Goal: Task Accomplishment & Management: Complete application form

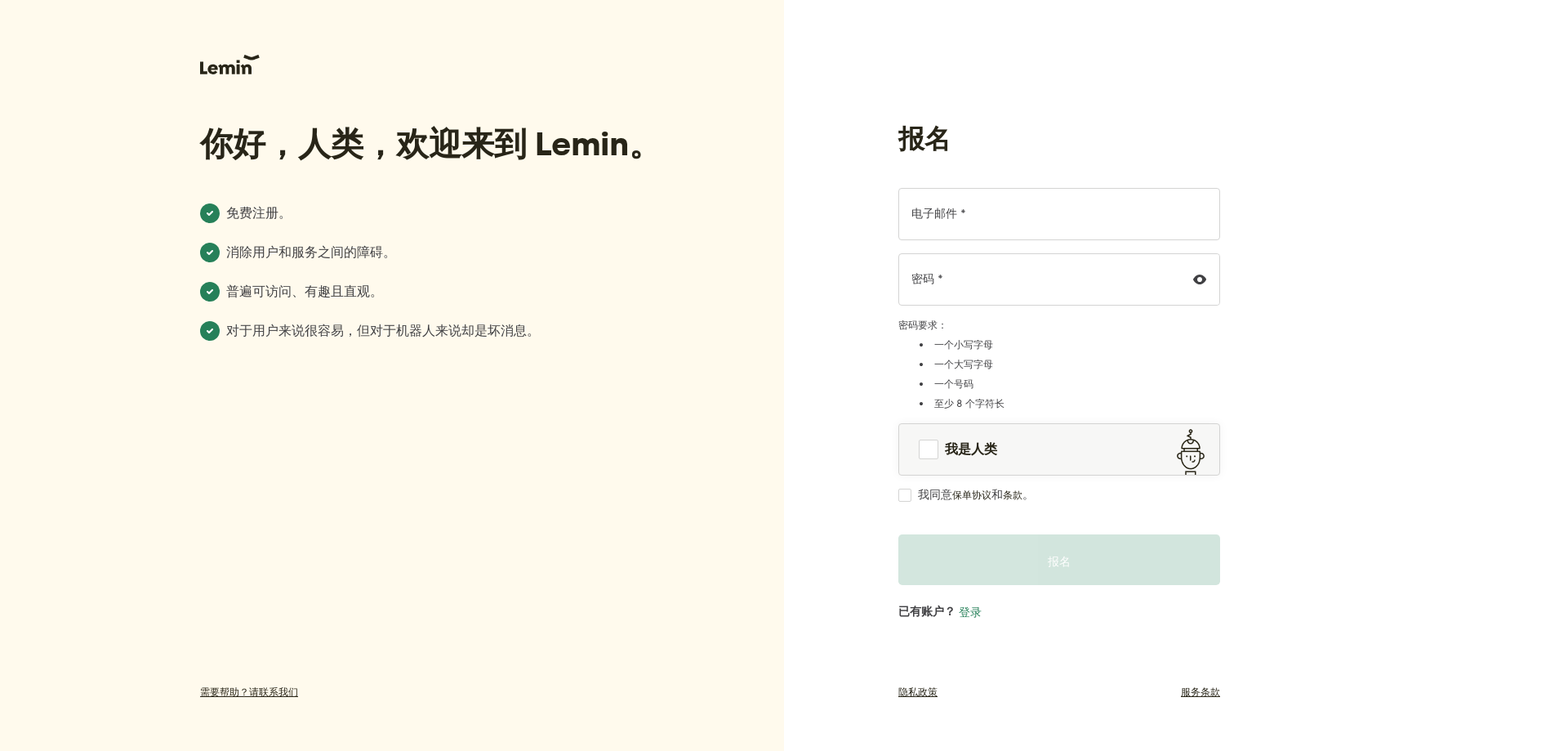
click at [962, 214] on font "电子邮件 *" at bounding box center [939, 213] width 55 height 14
click at [962, 214] on input "电子邮件 *" at bounding box center [1059, 213] width 322 height 52
click at [1043, 216] on input "电子邮件 *" at bounding box center [1059, 213] width 322 height 52
drag, startPoint x: 1045, startPoint y: 216, endPoint x: 1088, endPoint y: 216, distance: 43.0
click at [1046, 216] on input "电子邮件 *" at bounding box center [1059, 213] width 322 height 52
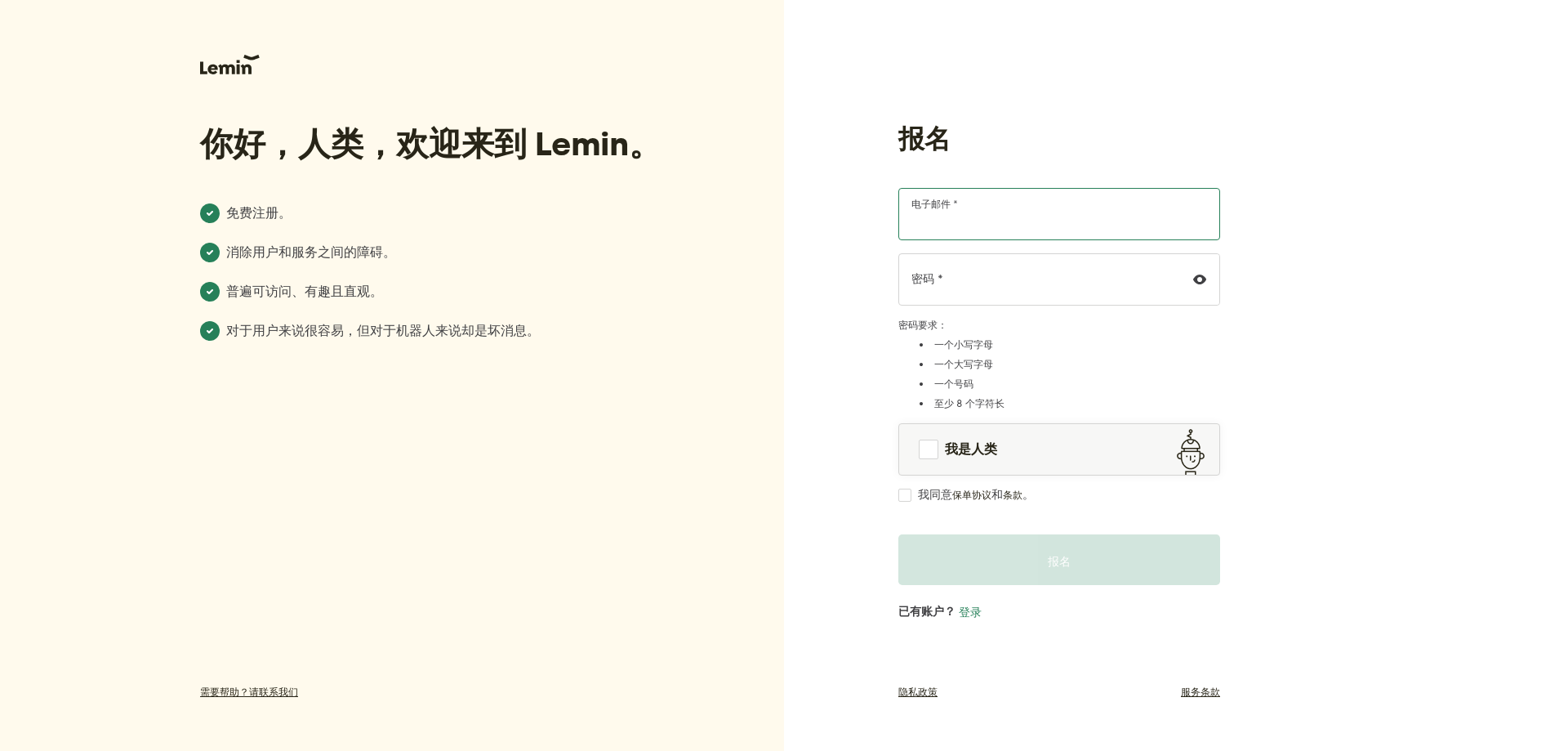
click at [1176, 212] on input "电子邮件 *" at bounding box center [1059, 213] width 322 height 52
click at [975, 205] on input "电子邮件 *" at bounding box center [1059, 213] width 322 height 52
drag, startPoint x: 1349, startPoint y: 297, endPoint x: 1245, endPoint y: 401, distance: 147.1
click at [1341, 312] on div "报名 电子邮件 * 密码 * 密码要求： 一个小写字母 一个大写字母 一个号码 至少 8 个字符长 我是人类 我同意 保单协议 和 条款 。 报名 已有账户？…" at bounding box center [1176, 375] width 784 height 751
click at [997, 224] on input "电子邮件 *" at bounding box center [1059, 213] width 322 height 52
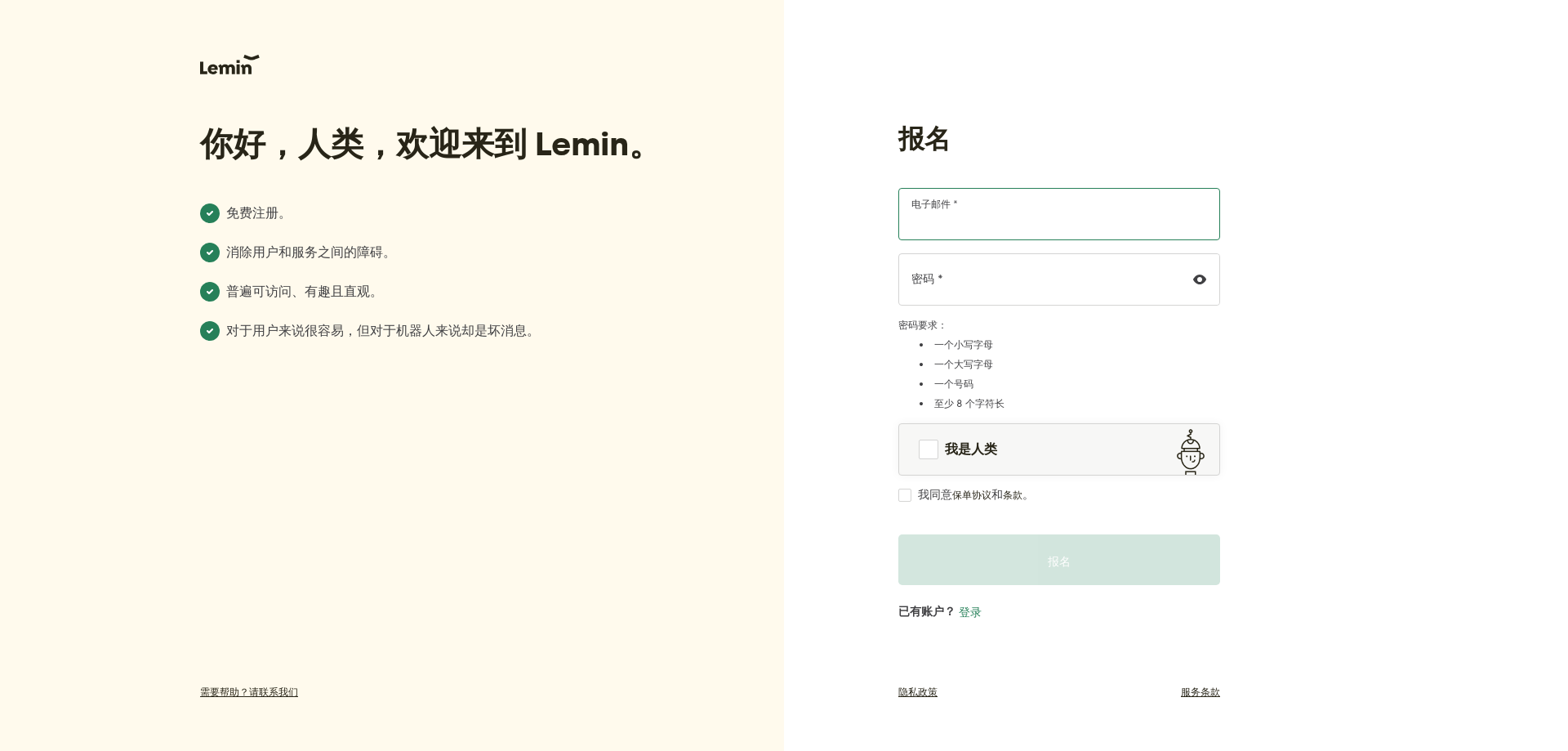
click at [999, 224] on input "电子邮件 *" at bounding box center [1059, 213] width 322 height 52
click at [1004, 224] on input "电子邮件 *" at bounding box center [1059, 213] width 322 height 52
click at [953, 220] on input "电子邮件 *" at bounding box center [1059, 213] width 322 height 52
type input "[EMAIL_ADDRESS][DOMAIN_NAME]"
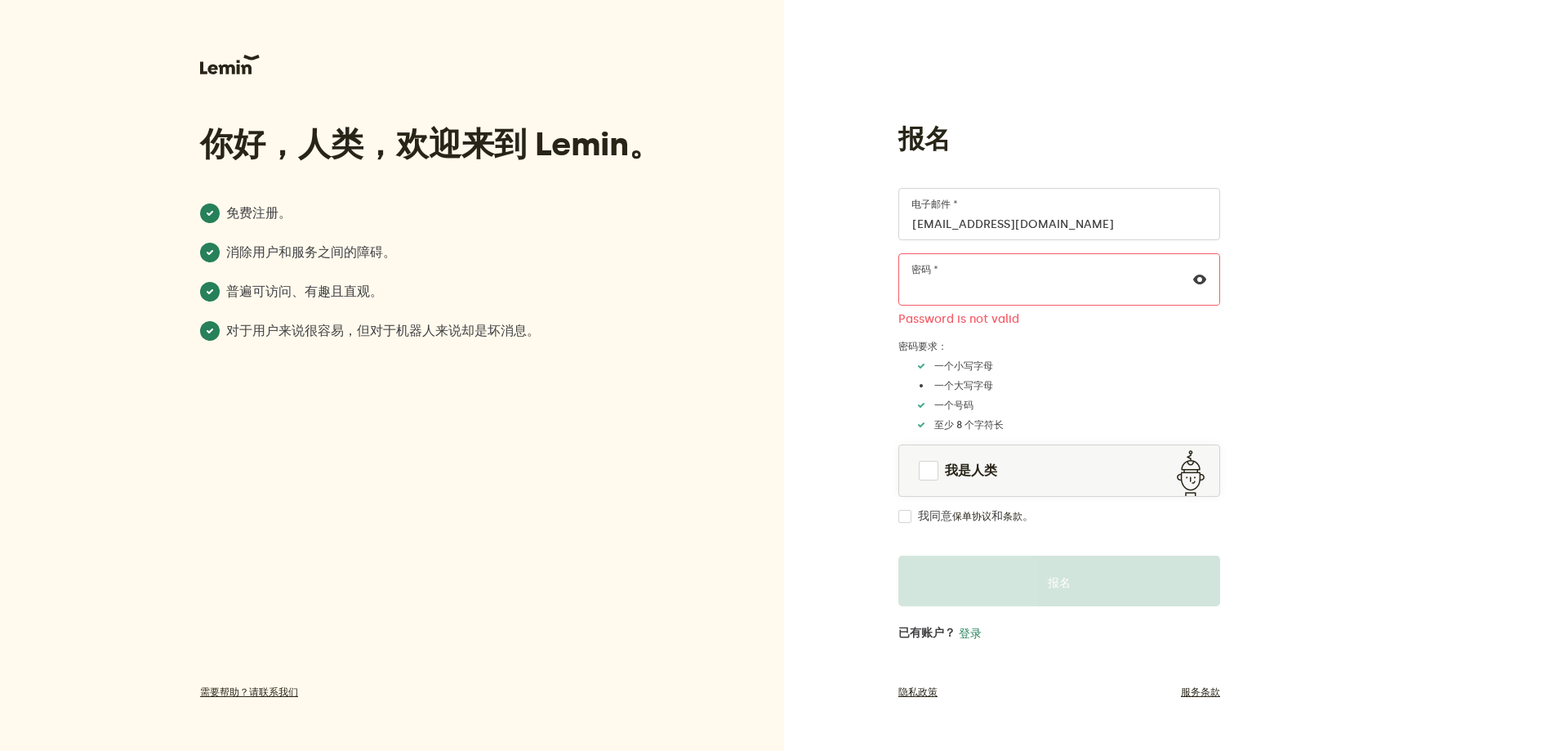
click at [1199, 268] on div at bounding box center [1199, 280] width 39 height 51
click at [1195, 278] on icon at bounding box center [1200, 280] width 13 height 13
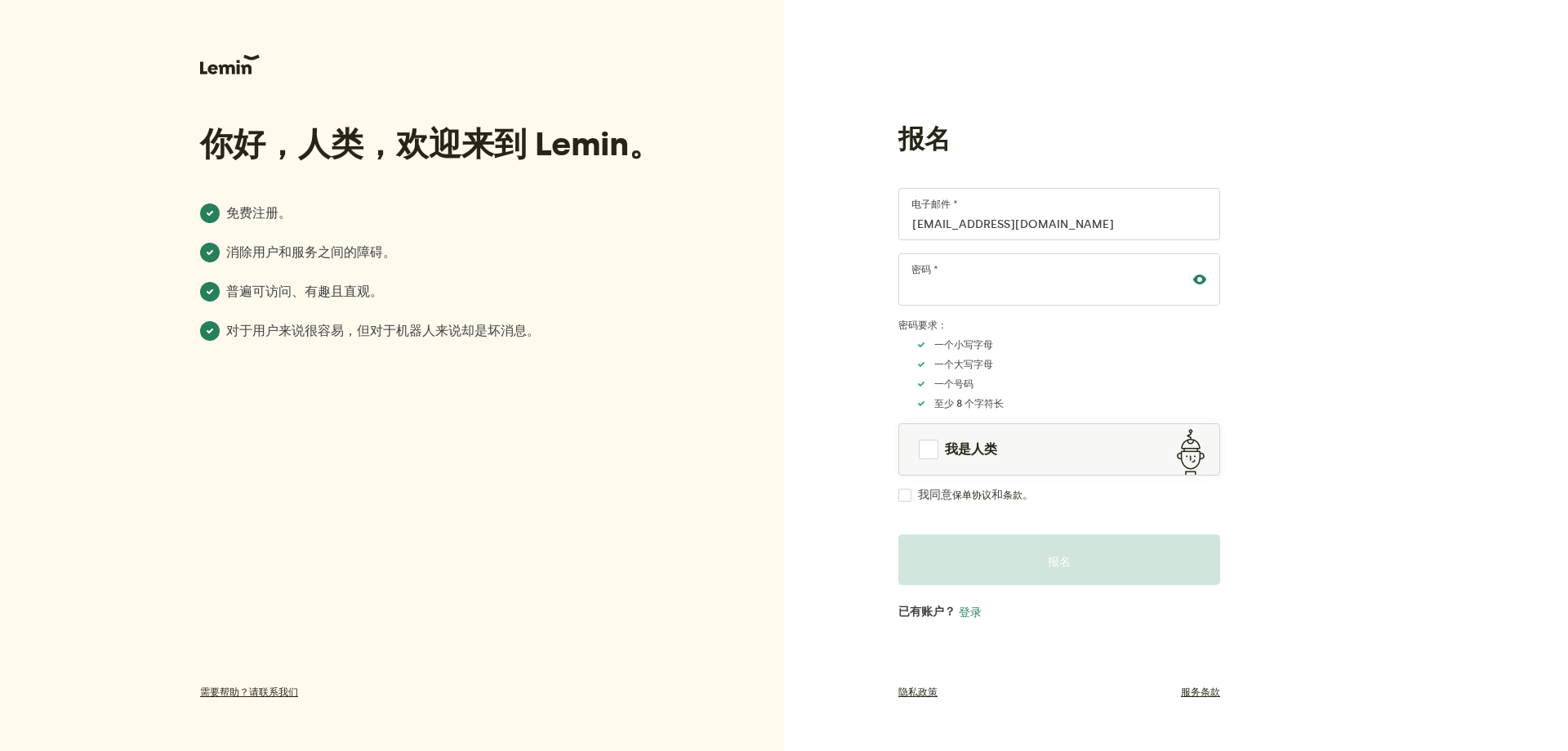
click at [827, 383] on div "报名 [EMAIL_ADDRESS][DOMAIN_NAME] 电子邮件 * 密码 * 密码要求： 一个小写字母 一个大写字母 一个号码 至少 8 个字符长 …" at bounding box center [1176, 375] width 784 height 751
click at [1444, 99] on div "报名 [EMAIL_ADDRESS][DOMAIN_NAME] 电子邮件 * 密码 * 密码要求： 一个小写字母 一个大写字母 一个号码 至少 8 个字符长 …" at bounding box center [1176, 375] width 784 height 751
click at [1474, 129] on div "报名 [EMAIL_ADDRESS][DOMAIN_NAME] 电子邮件 * 密码 * 密码要求： 一个小写字母 一个大写字母 一个号码 至少 8 个字符长 …" at bounding box center [1176, 375] width 784 height 751
click at [922, 449] on span at bounding box center [929, 449] width 20 height 20
click at [916, 489] on div "我同意 保单协议 和 条款 。" at bounding box center [1059, 495] width 322 height 13
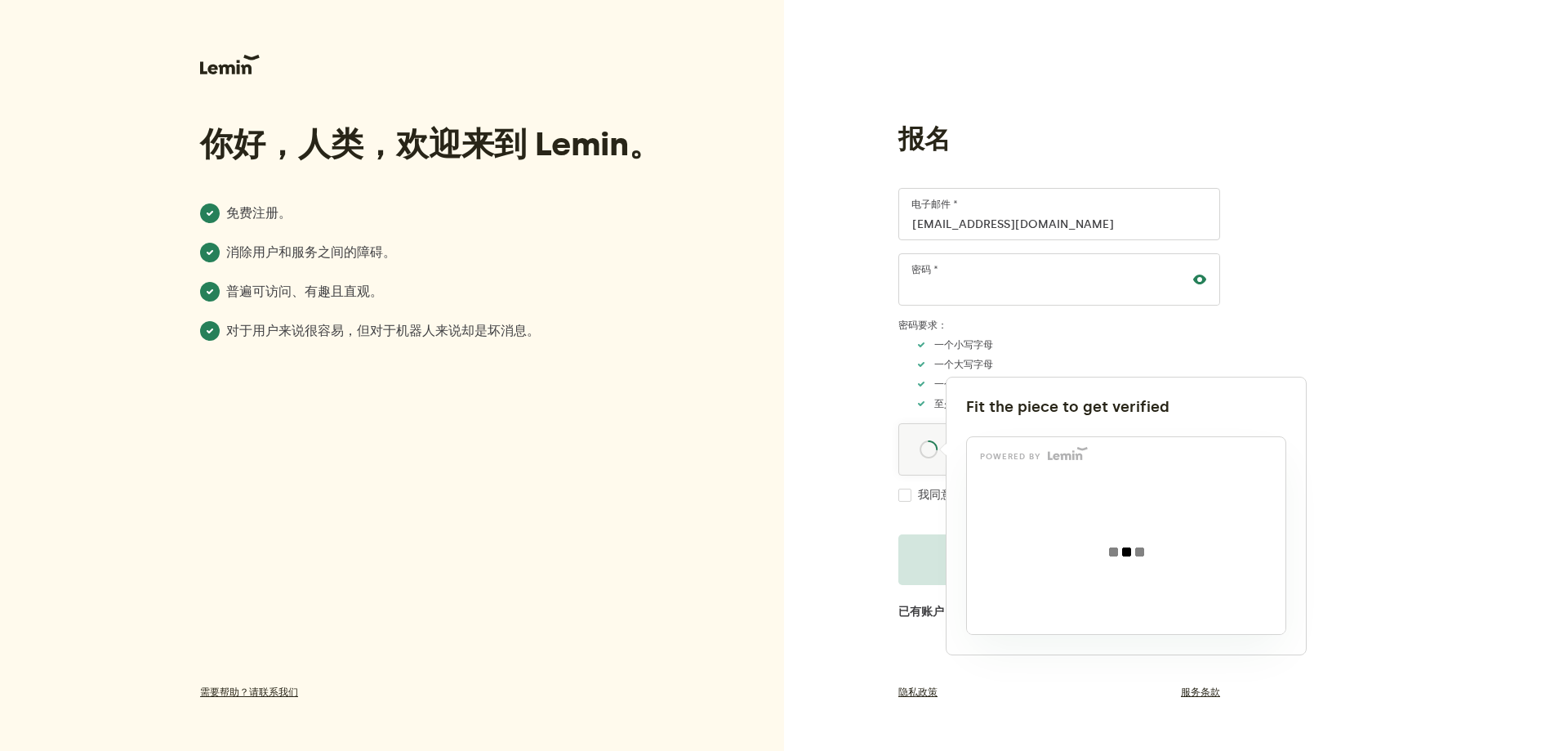
click at [908, 495] on div at bounding box center [784, 375] width 1568 height 751
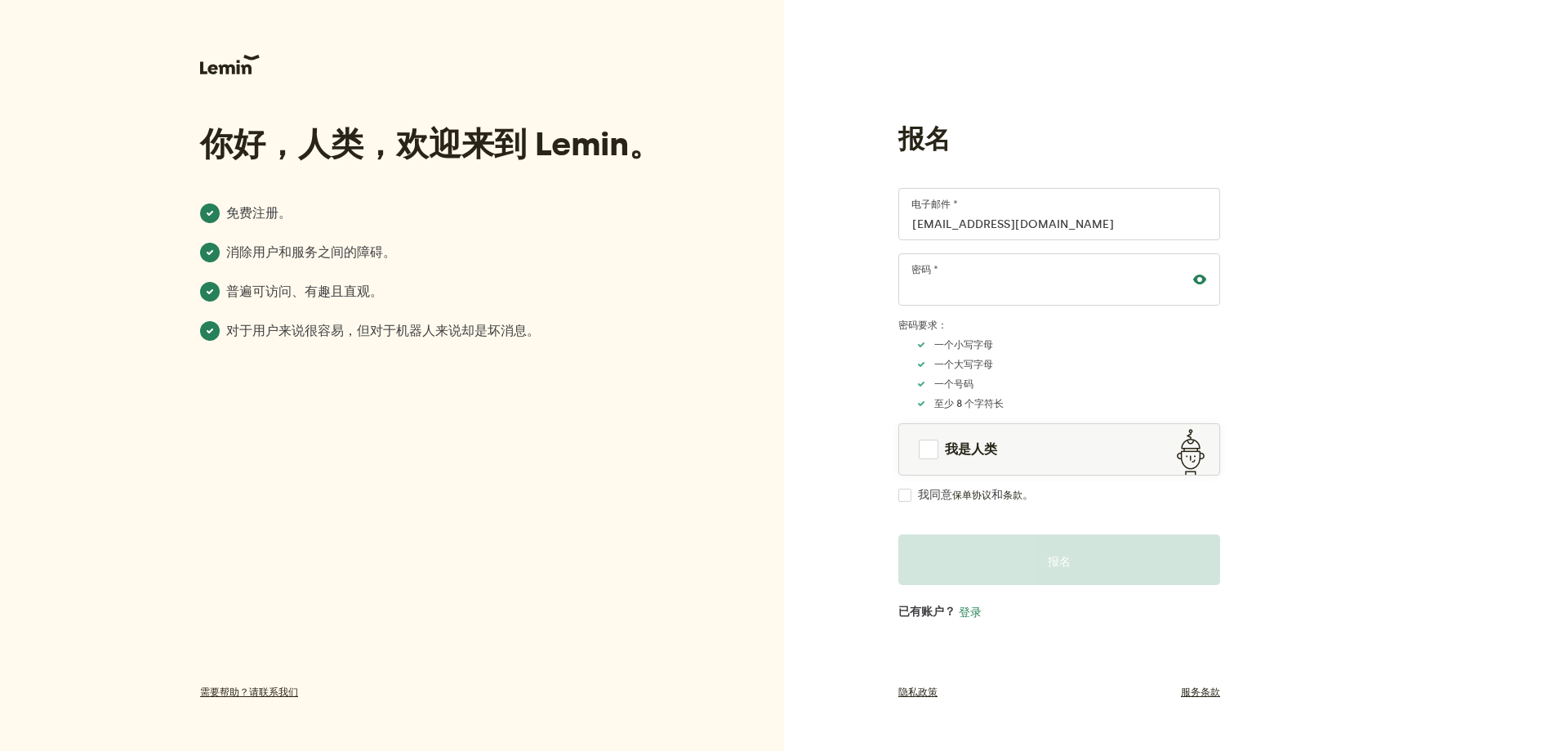
click at [903, 496] on input "我同意 保单协议 和 条款 。" at bounding box center [905, 495] width 13 height 13
checkbox input "true"
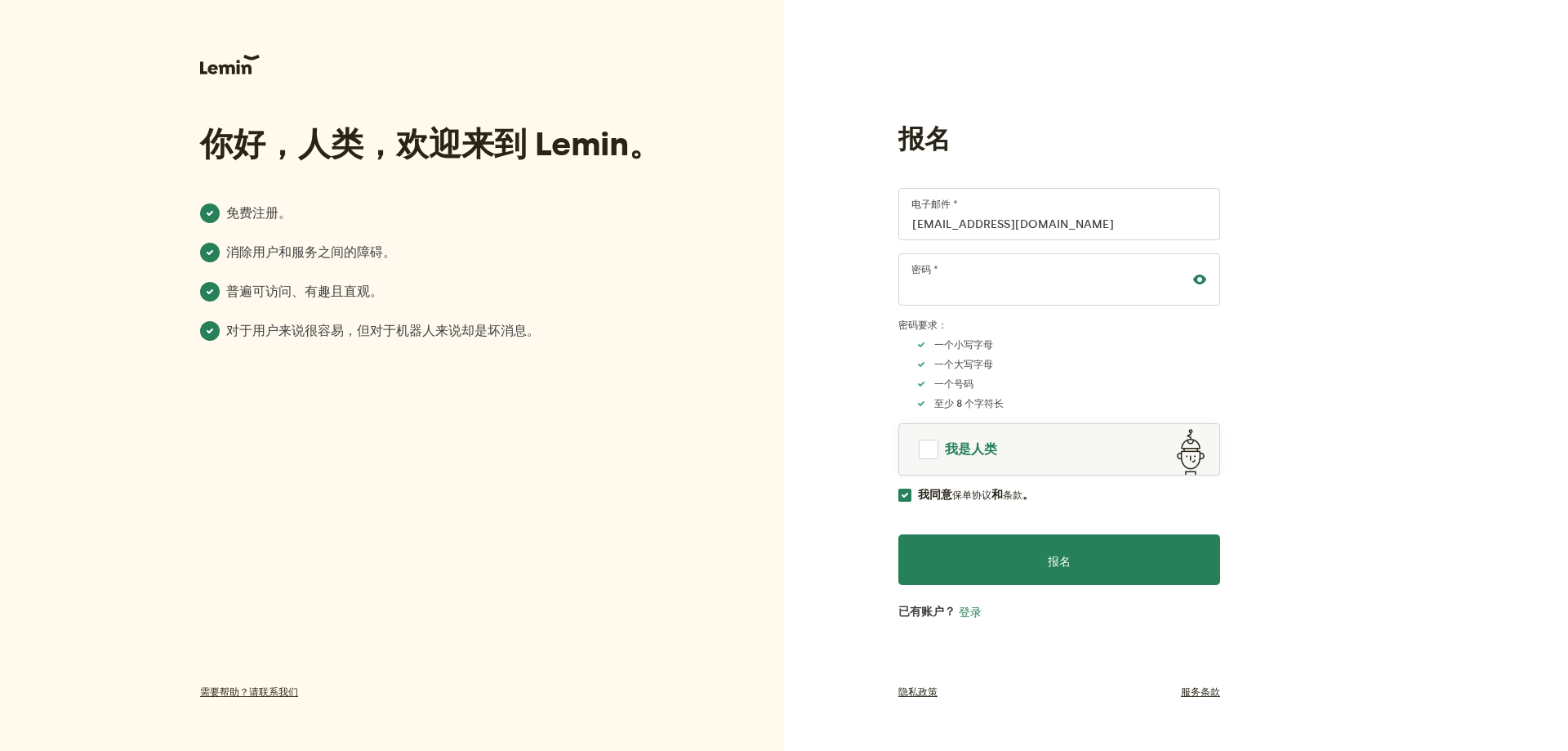
click at [937, 458] on link "我是人类" at bounding box center [1059, 449] width 320 height 39
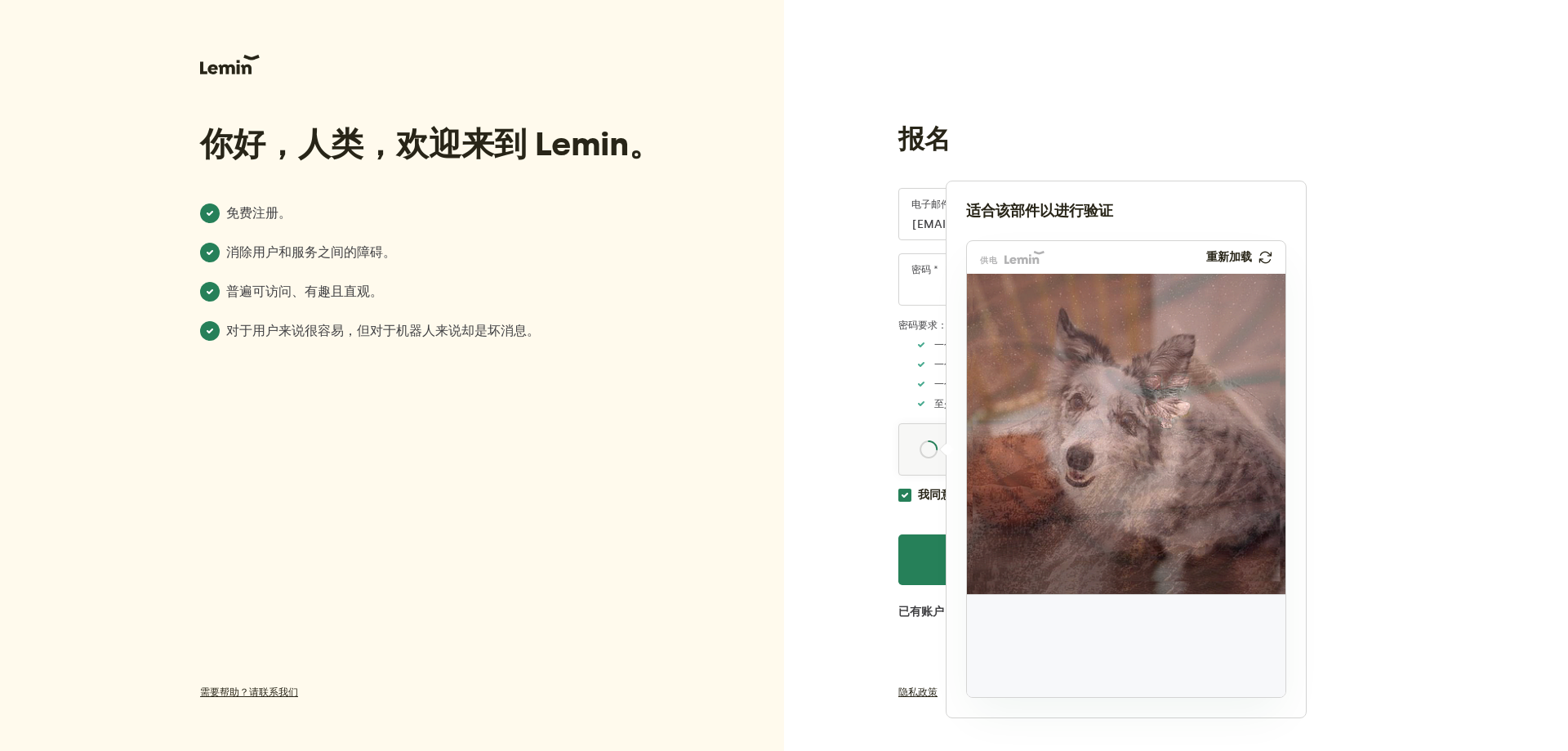
drag, startPoint x: 1028, startPoint y: 648, endPoint x: 1175, endPoint y: 409, distance: 280.6
click at [1175, 409] on img at bounding box center [1058, 509] width 528 height 320
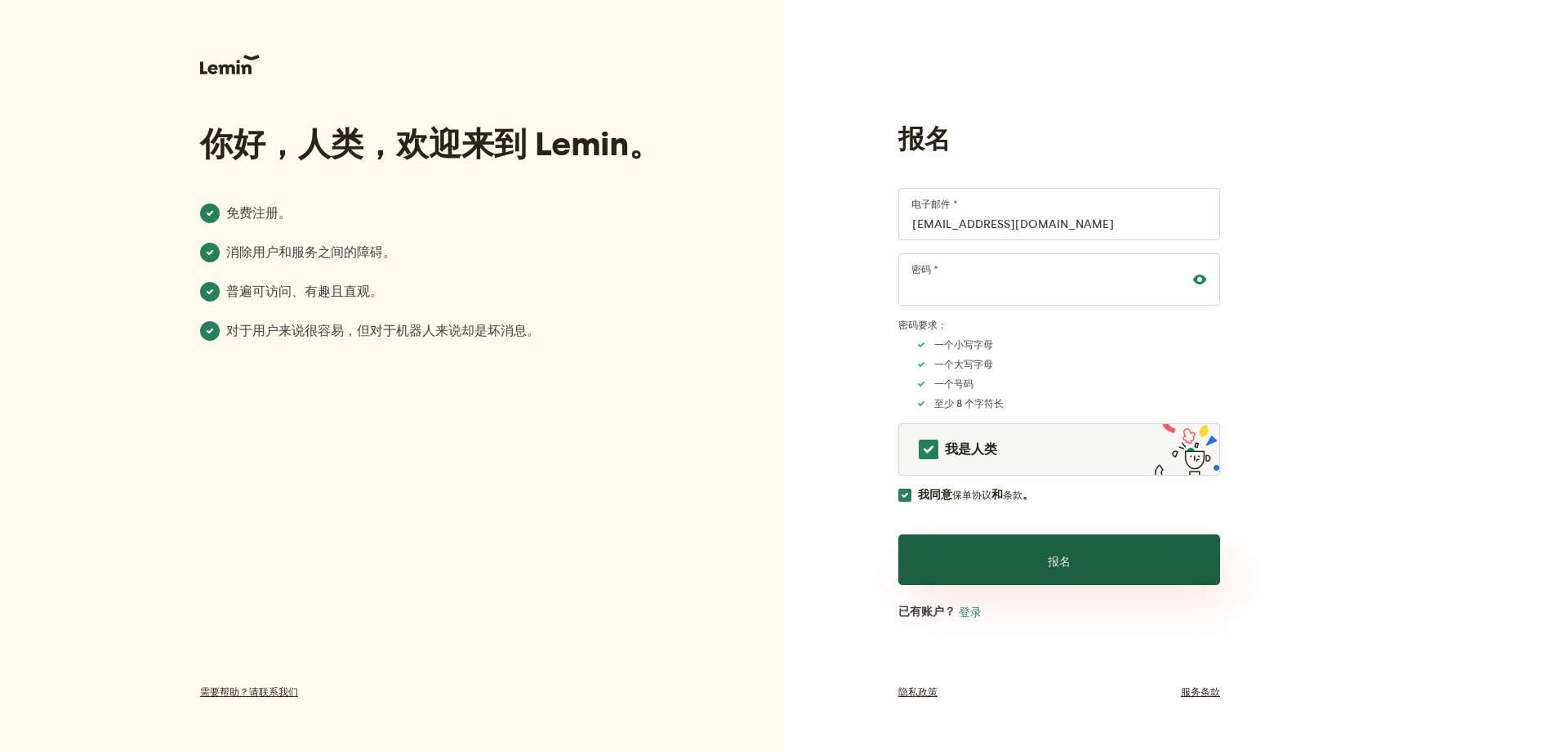
click at [1058, 552] on button "报名" at bounding box center [1059, 559] width 322 height 51
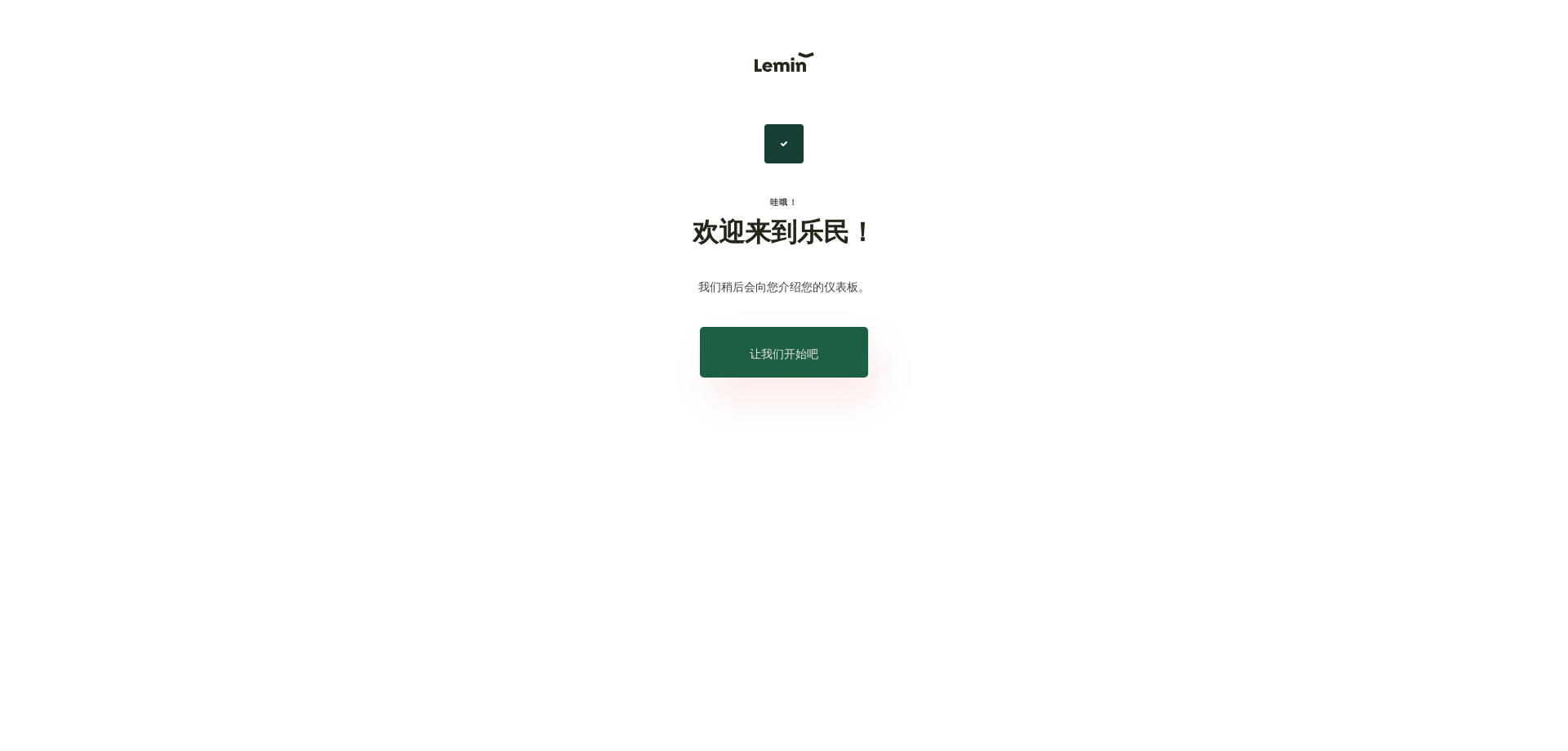
click at [774, 364] on button "让我们开始吧" at bounding box center [784, 352] width 168 height 51
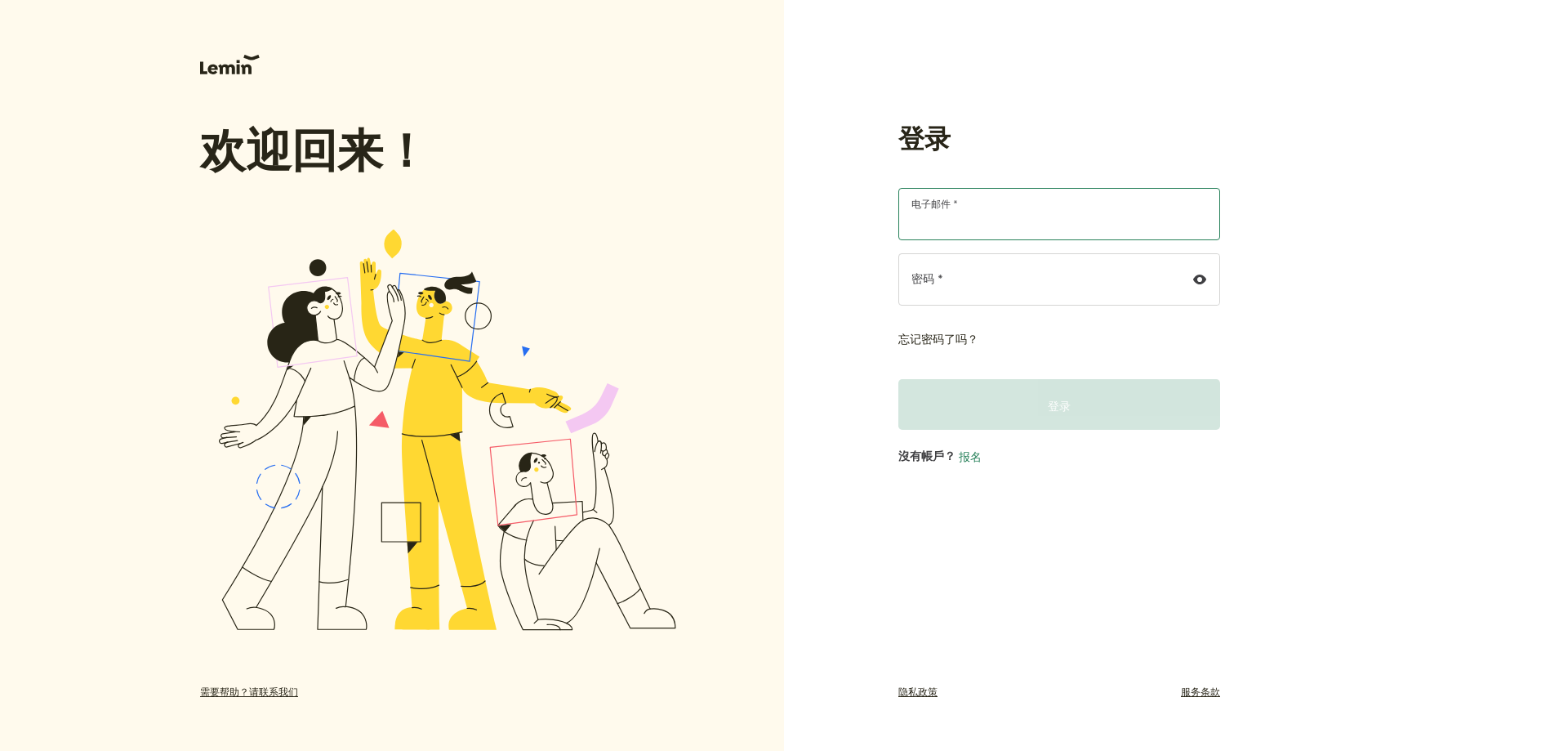
type input "[EMAIL_ADDRESS][DOMAIN_NAME]"
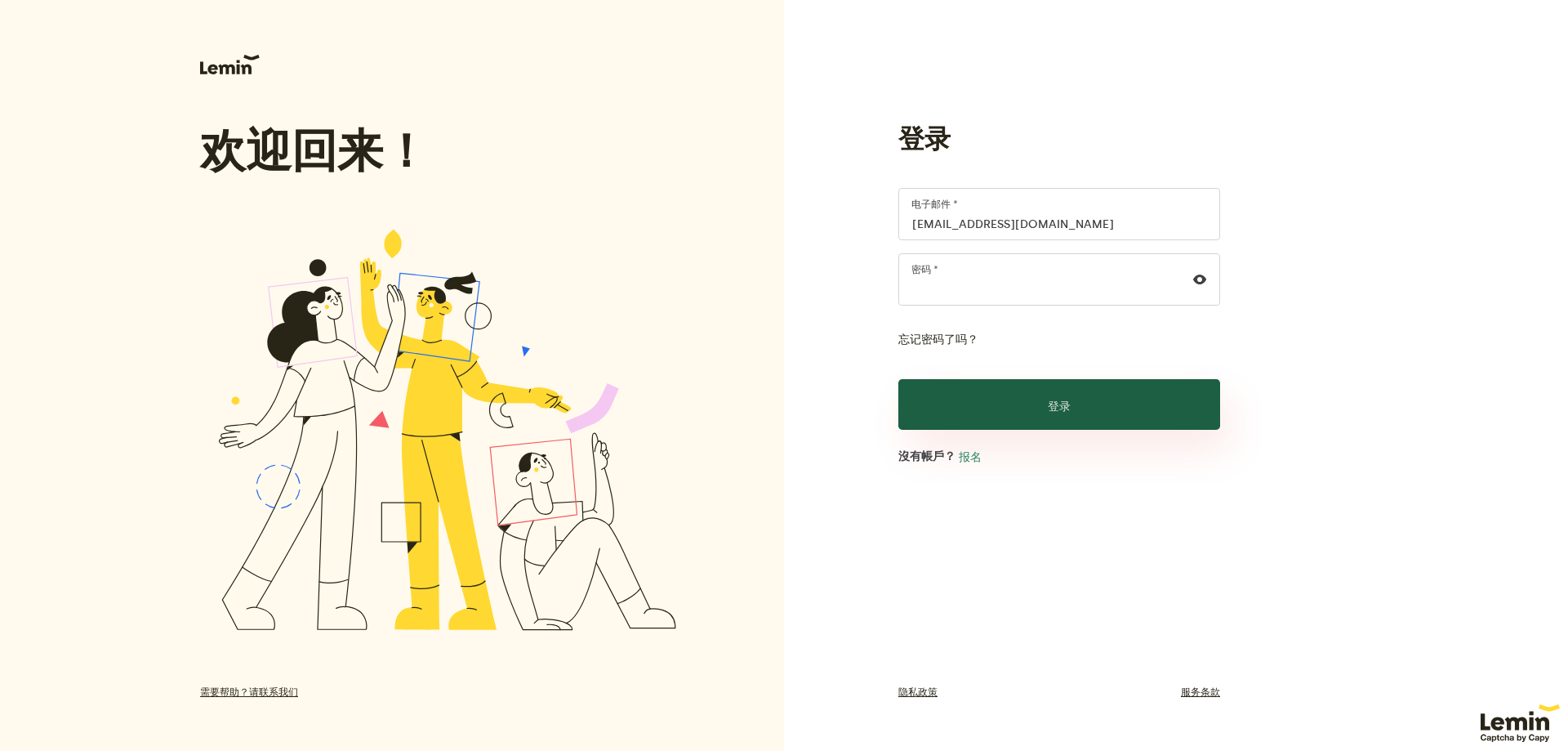
click at [1049, 430] on button "登录" at bounding box center [1059, 404] width 322 height 51
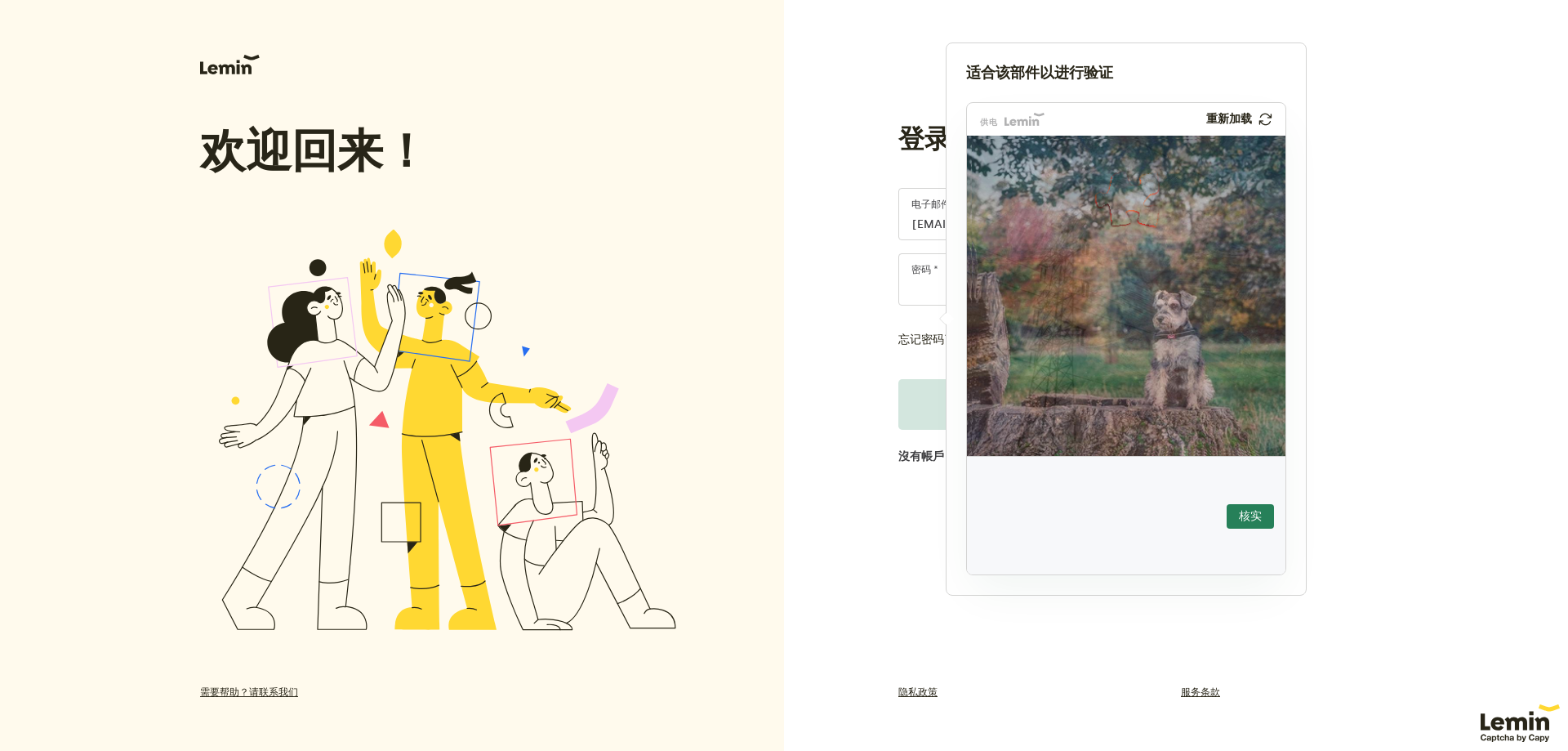
drag, startPoint x: 1036, startPoint y: 520, endPoint x: 1182, endPoint y: 169, distance: 380.2
click at [1135, 206] on img at bounding box center [1027, 299] width 560 height 320
click at [1244, 514] on font "核实" at bounding box center [1251, 516] width 23 height 14
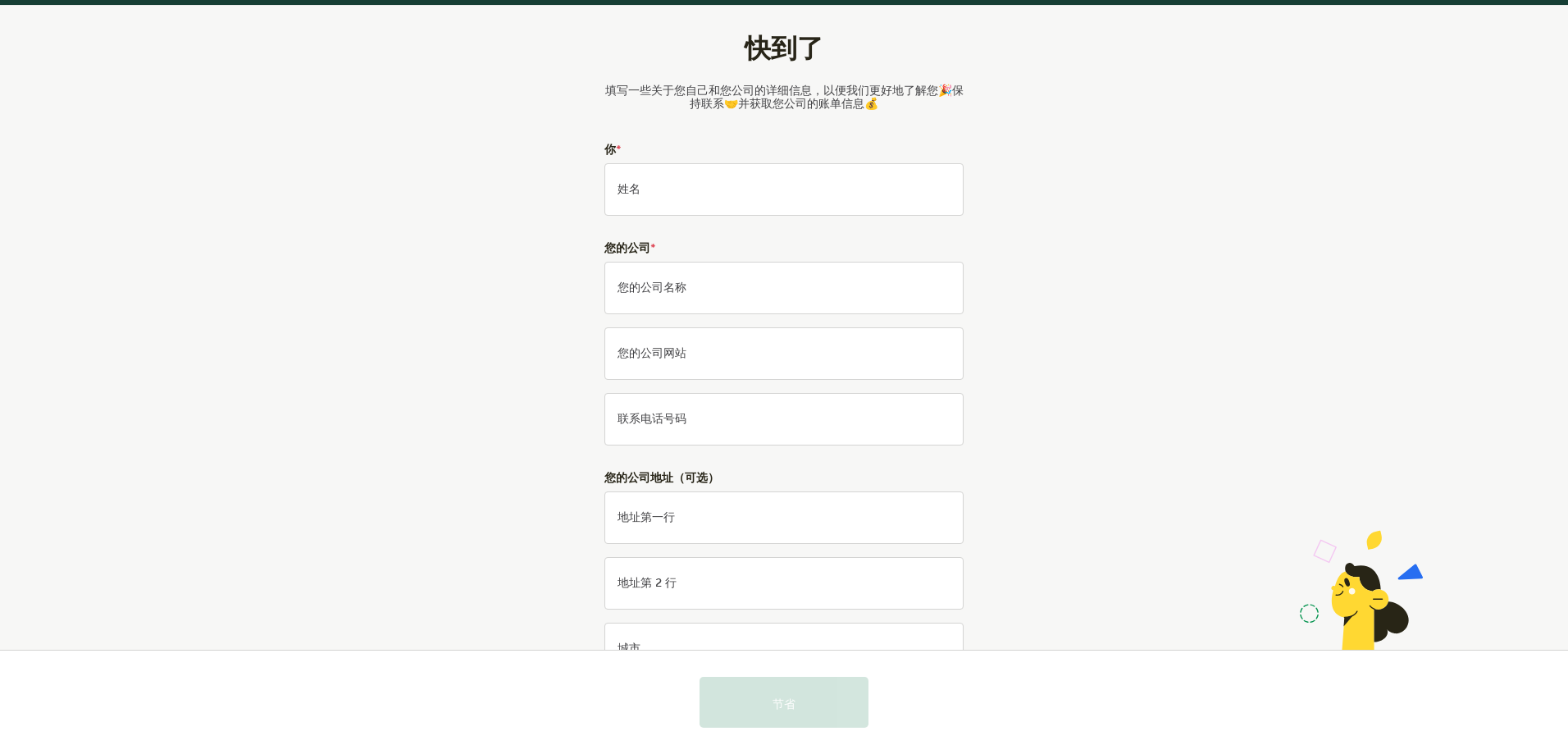
scroll to position [82, 0]
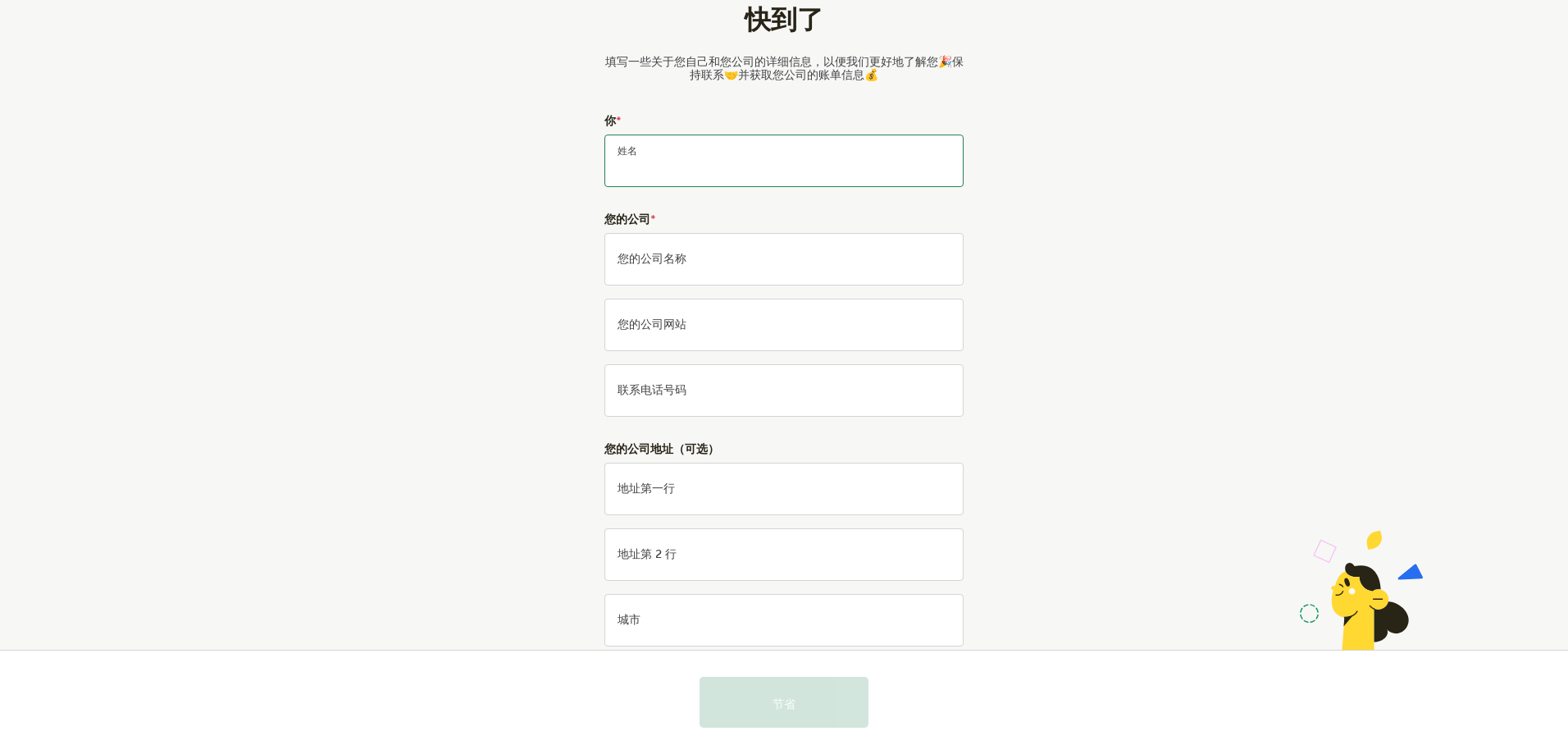
click at [703, 156] on input "姓名" at bounding box center [784, 160] width 360 height 52
click at [693, 159] on input "姓名" at bounding box center [784, 160] width 360 height 52
click at [1229, 186] on div "快到了 填写一些关于您自己和您公司的详细信息，以便我们更好地了解您🎉保持联系🤝并获取您公司的账单信息💰 你 * 姓名 您的公司 * 您的公司名称 您的公司网站…" at bounding box center [784, 462] width 1568 height 970
click at [654, 156] on input "姓名" at bounding box center [784, 160] width 360 height 52
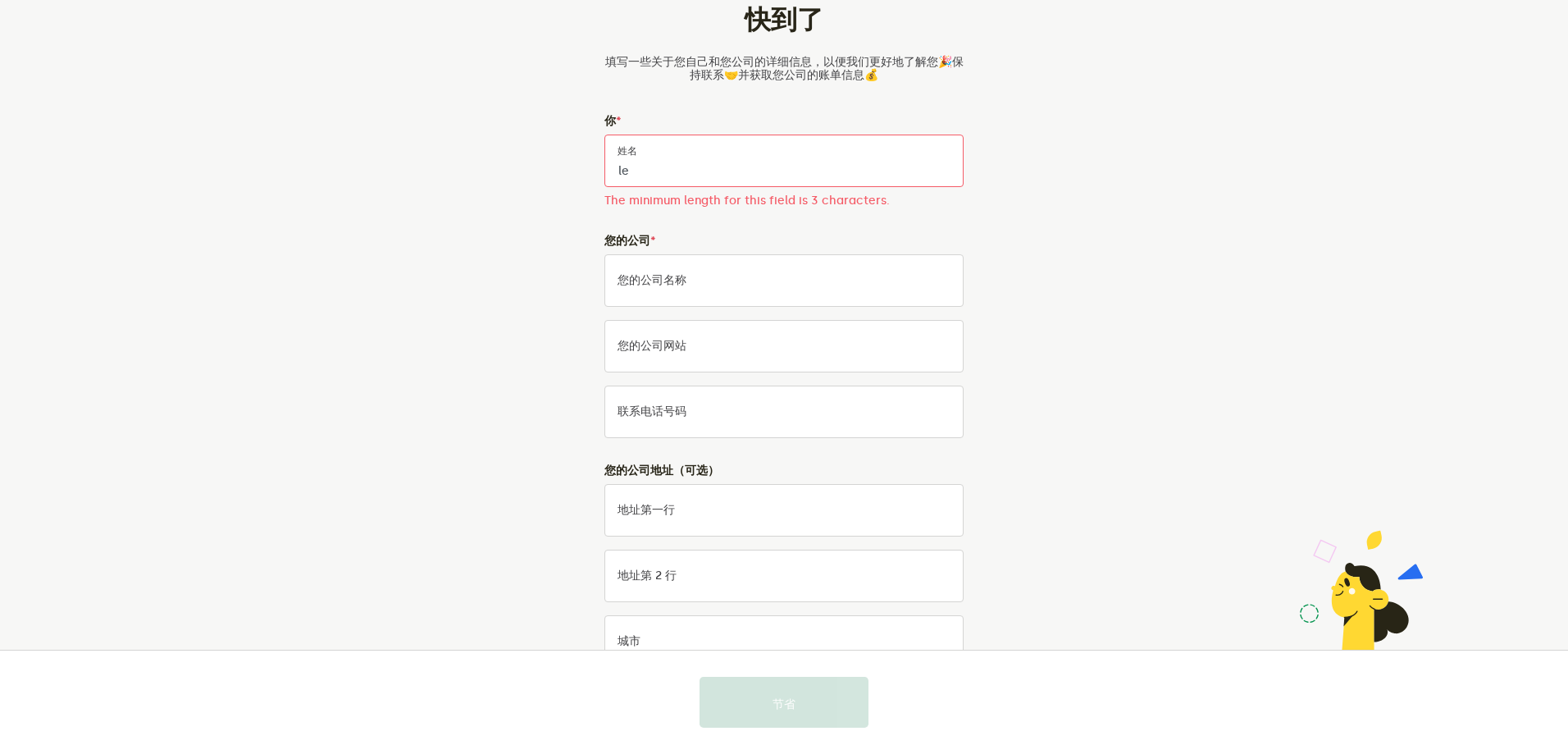
type input "l"
type input "i"
type input "s"
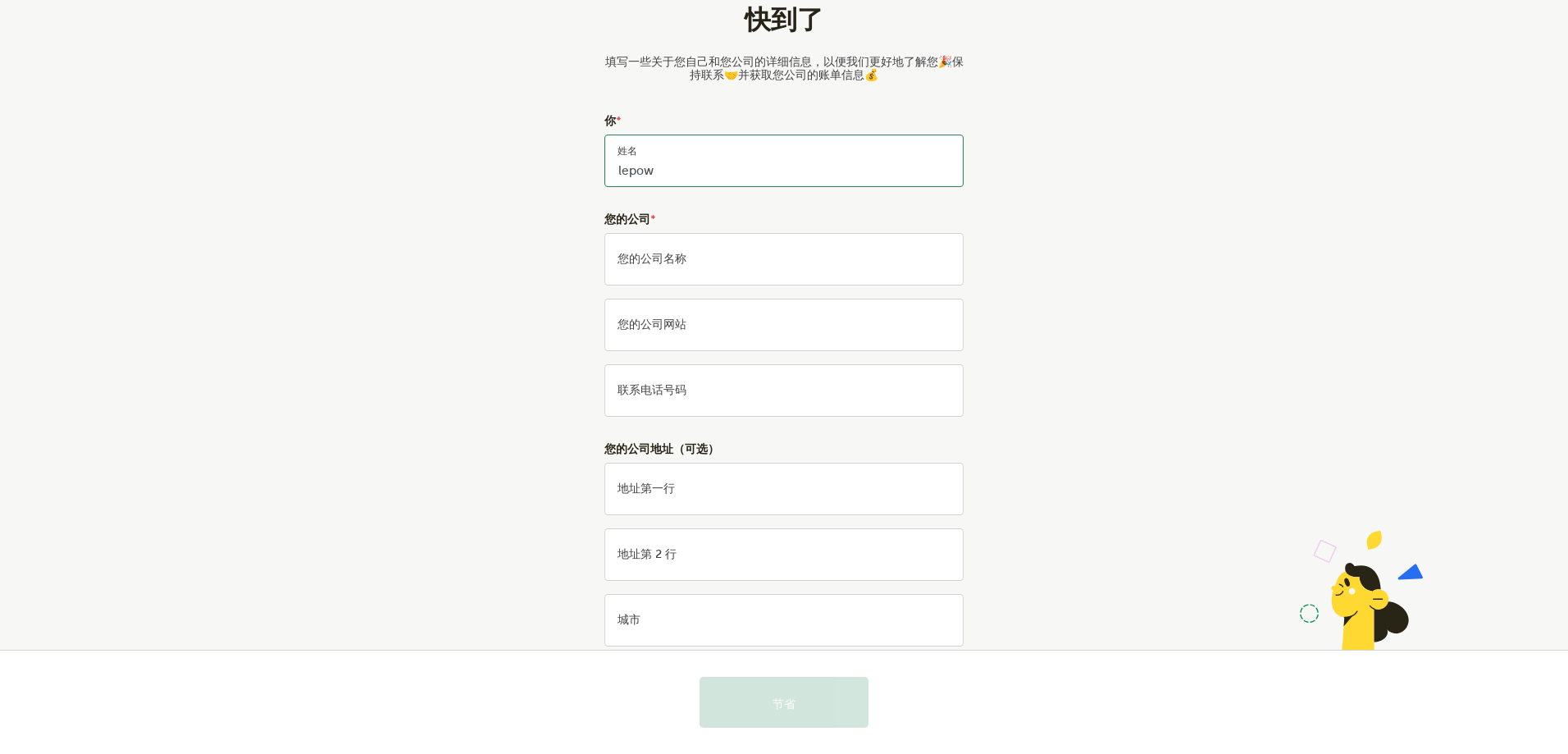
type input "lepow"
click at [671, 274] on input "您的公司名称" at bounding box center [784, 259] width 360 height 52
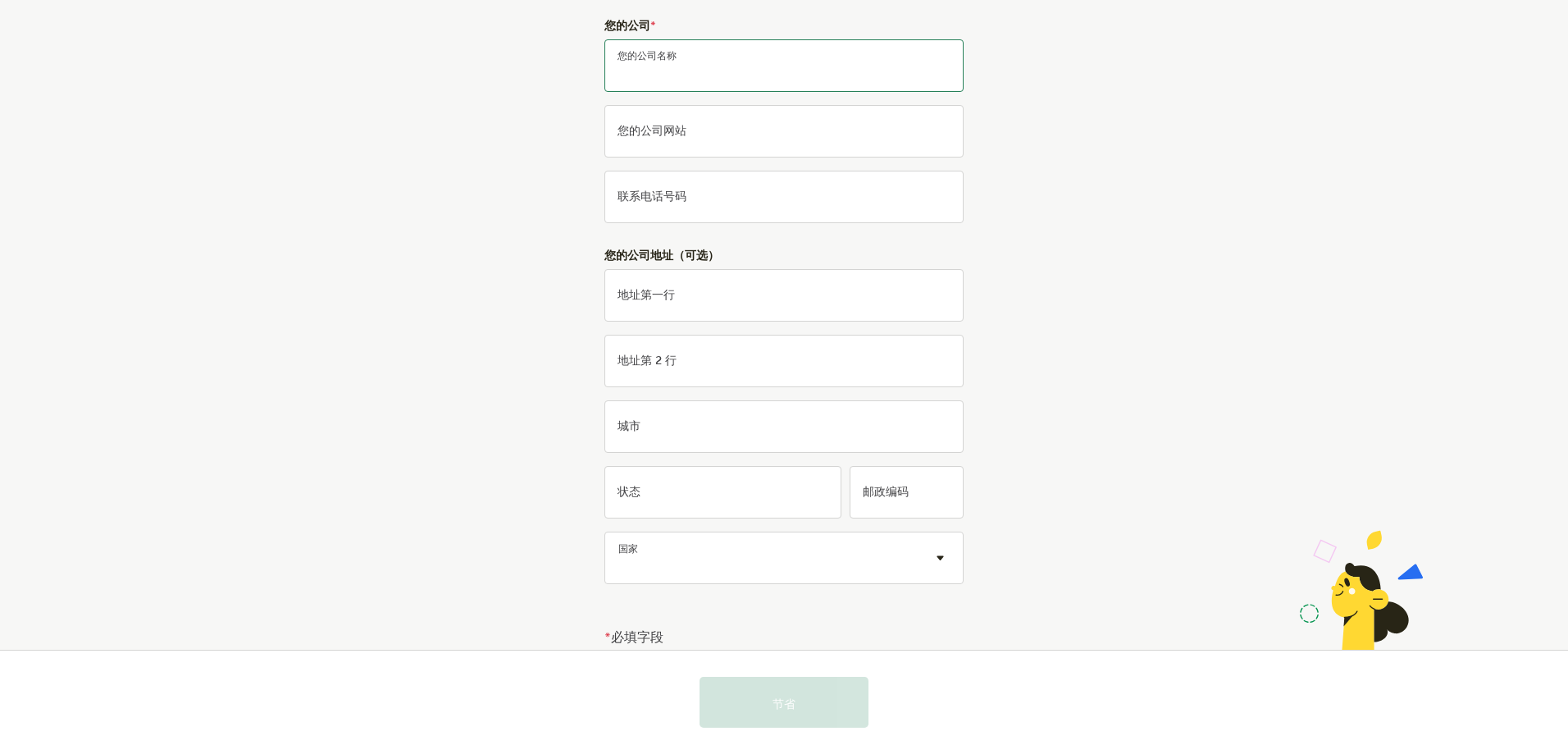
scroll to position [29, 0]
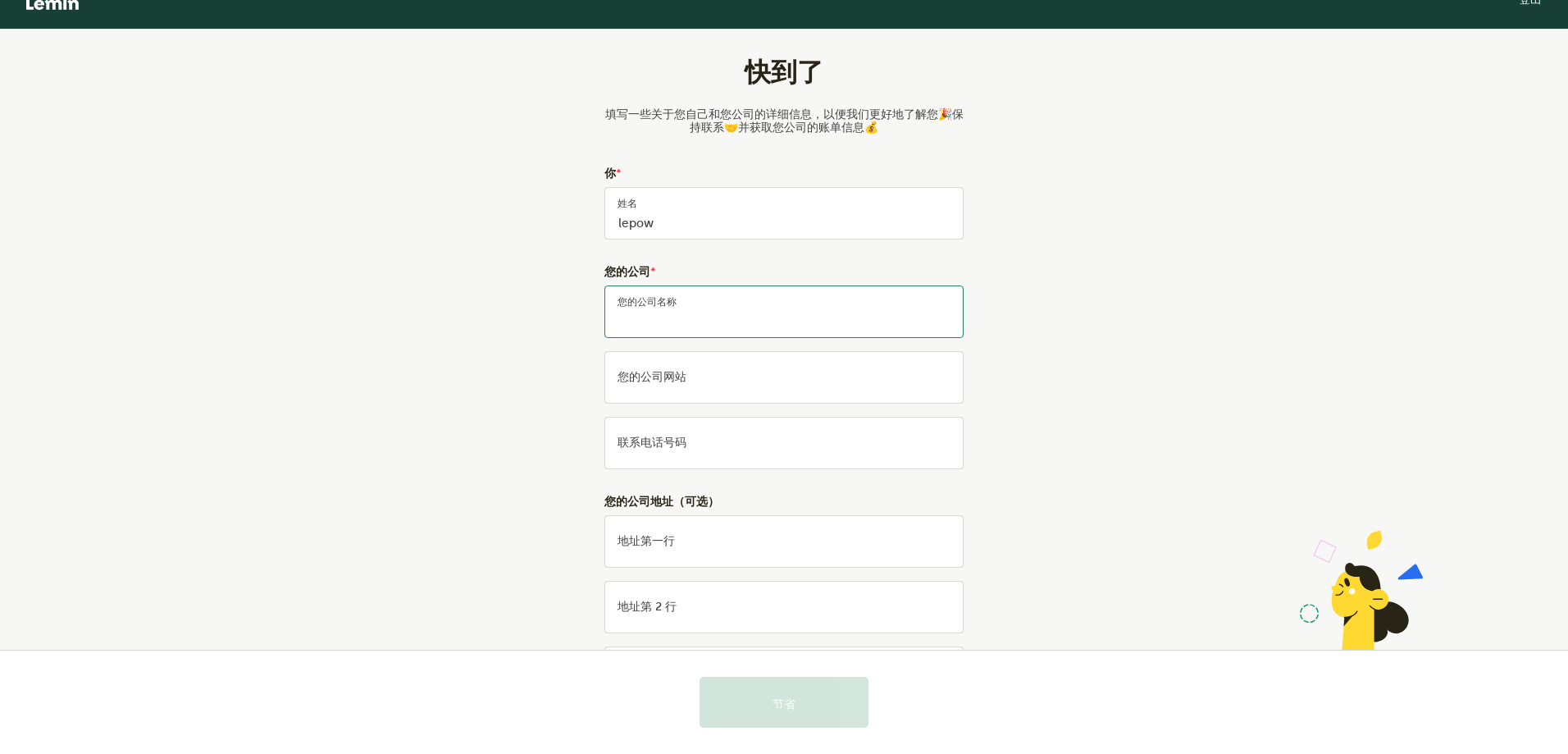
click at [681, 317] on input "您的公司名称" at bounding box center [784, 311] width 360 height 52
click at [670, 308] on font "您的公司名称" at bounding box center [652, 311] width 69 height 14
click at [670, 308] on input "您的公司名称" at bounding box center [784, 311] width 360 height 52
click at [666, 378] on font "您的公司网站" at bounding box center [652, 377] width 69 height 14
click at [666, 378] on input "您的公司网站" at bounding box center [784, 377] width 360 height 52
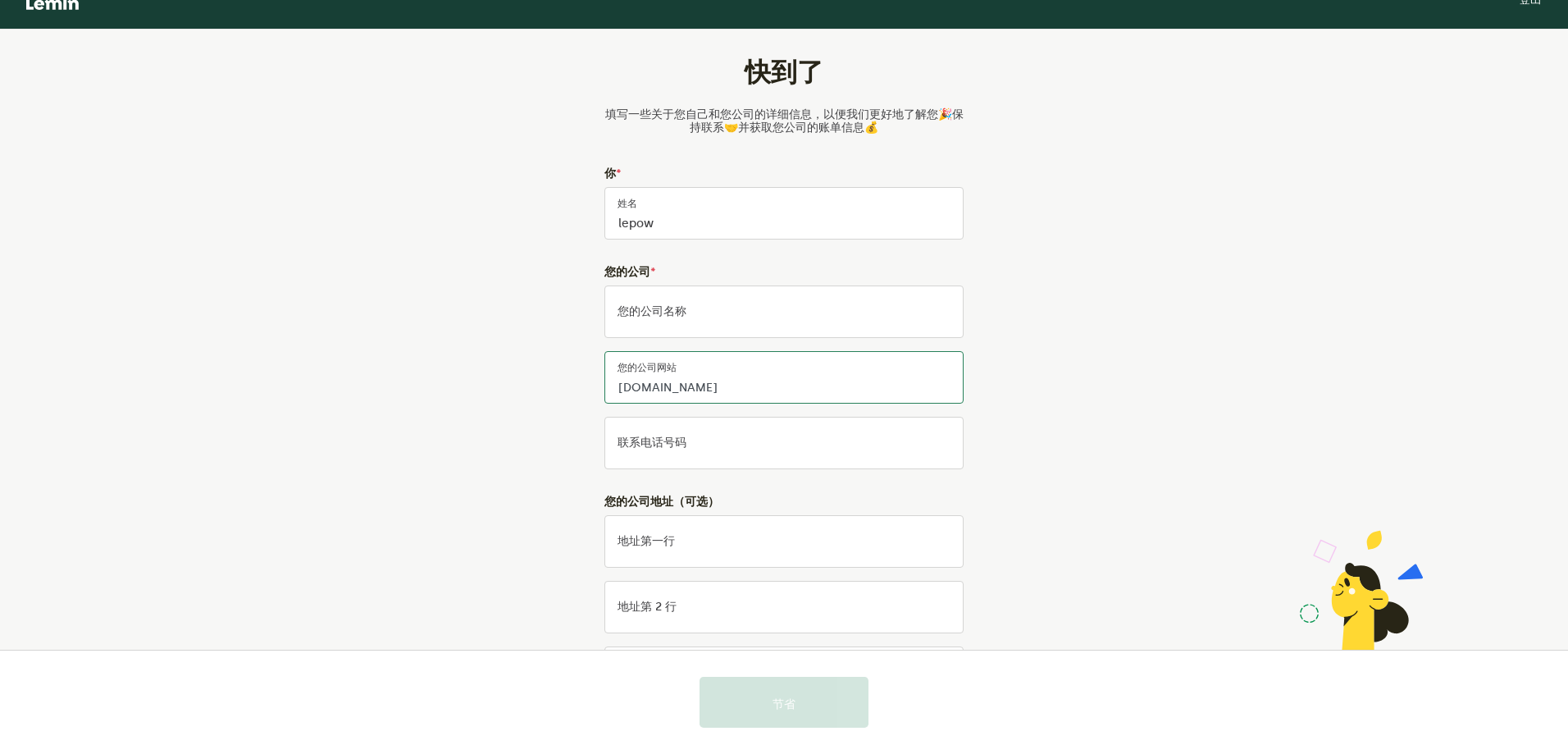
click at [622, 391] on input "ilepow.com" at bounding box center [784, 377] width 360 height 52
type input "ilepow.com"
click at [662, 439] on font "联系电话号码" at bounding box center [652, 442] width 69 height 14
click at [662, 439] on input "联系电话号码" at bounding box center [784, 442] width 360 height 52
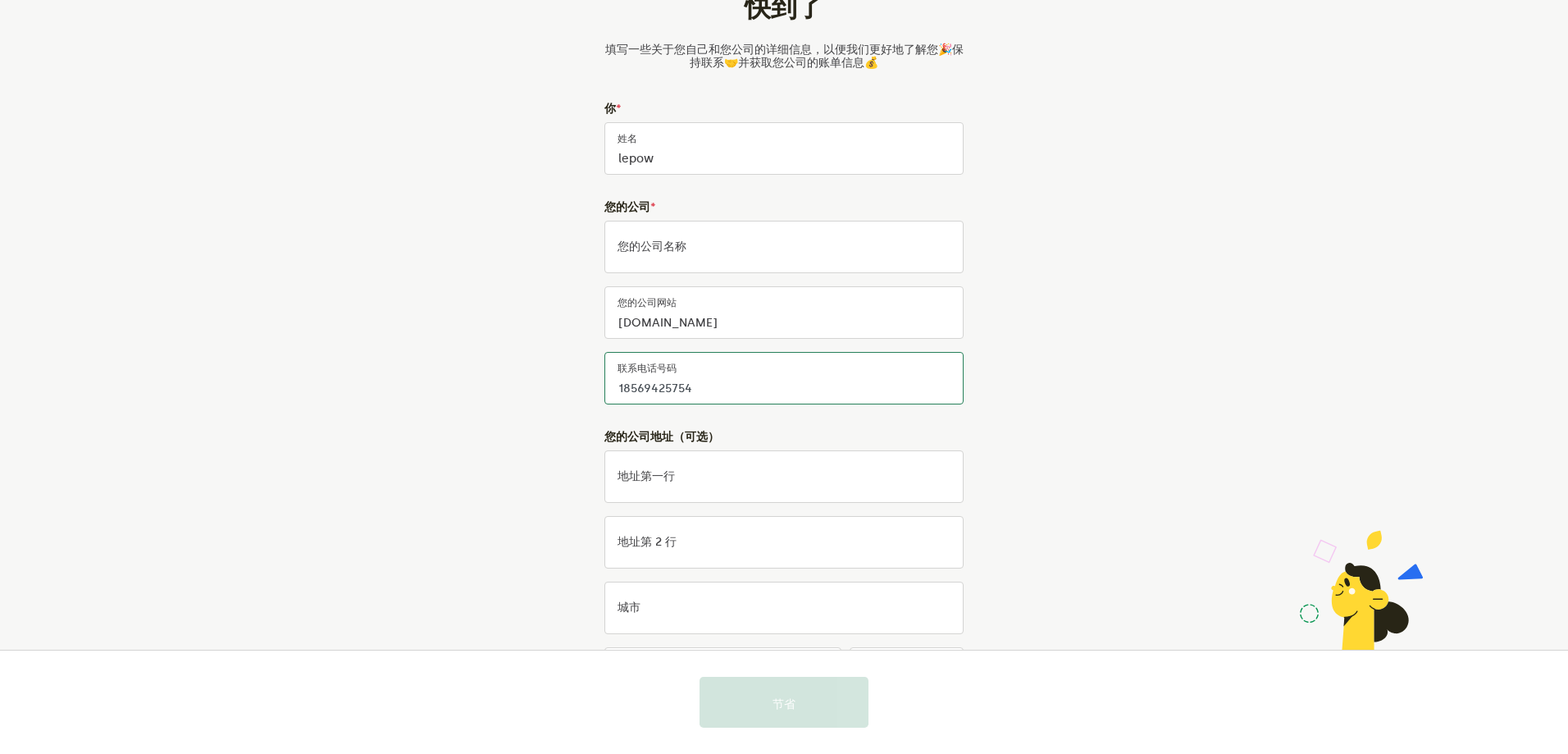
scroll to position [275, 0]
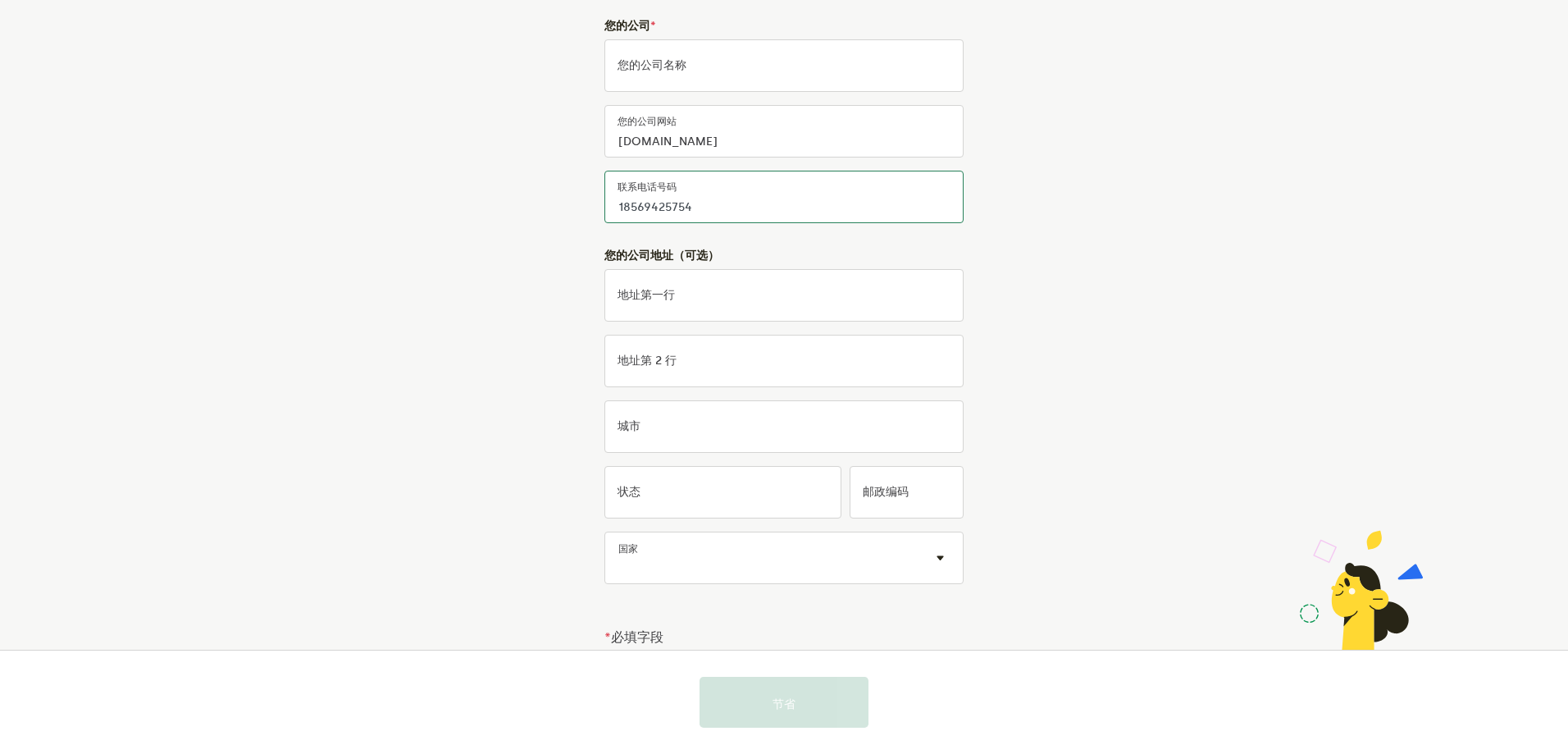
type input "18569425754"
click at [697, 299] on input "地址第一行" at bounding box center [784, 295] width 360 height 52
click at [1131, 292] on div "快到了 填写一些关于您自己和您公司的详细信息，以便我们更好地了解您🎉保持联系🤝并获取您公司的账单信息💰 你 * lepow 姓名 您的公司 * 您的公司名称 …" at bounding box center [784, 268] width 767 height 970
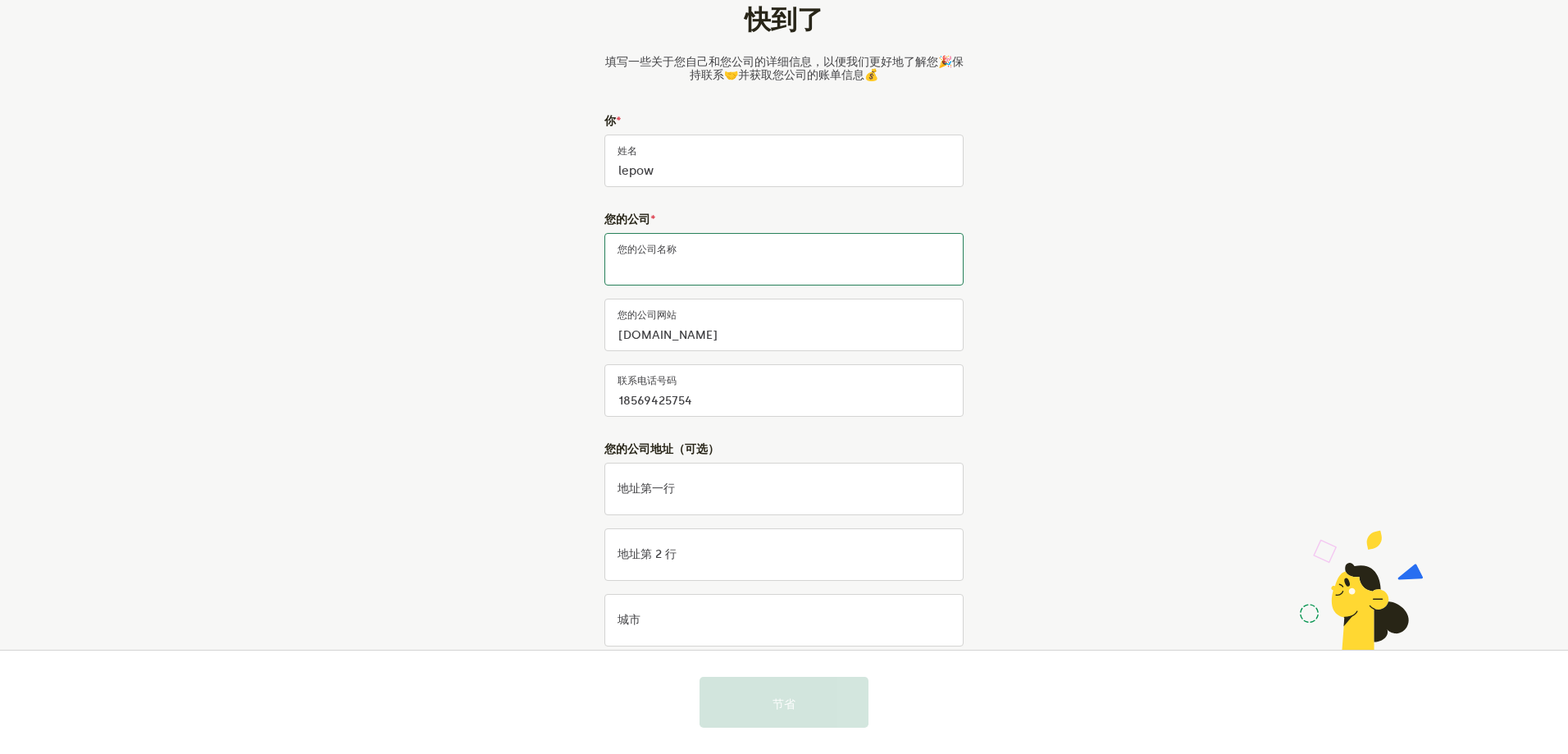
click at [732, 252] on input "您的公司名称" at bounding box center [784, 259] width 360 height 52
click at [666, 259] on input "您的公司名称" at bounding box center [784, 259] width 360 height 52
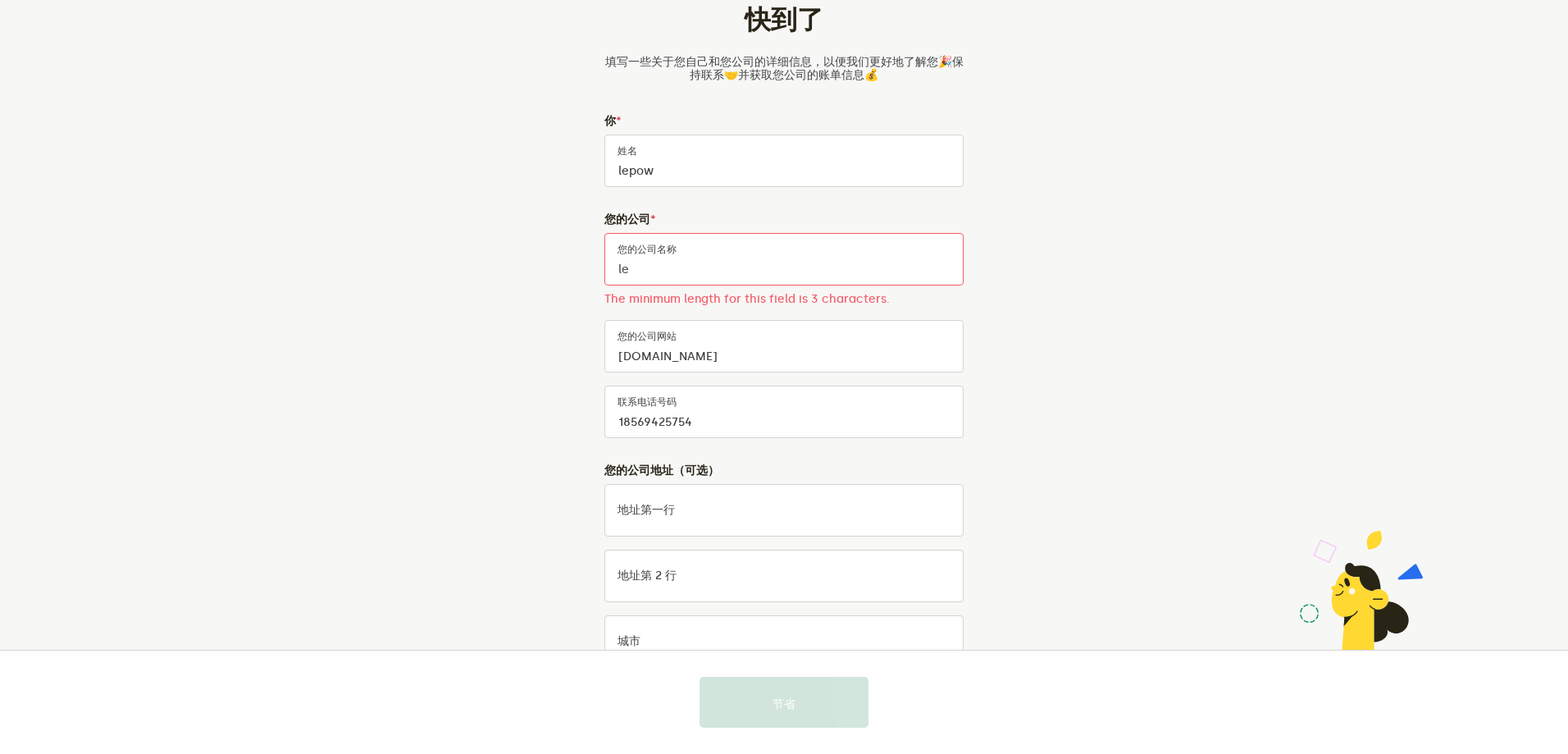
type input "l"
drag, startPoint x: 1232, startPoint y: 73, endPoint x: 1166, endPoint y: 6, distance: 94.0
click at [1232, 73] on div "快到了 填写一些关于您自己和您公司的详细信息，以便我们更好地了解您🎉保持联系🤝并获取您公司的账单信息💰 你 * lepow 姓名 您的公司 * 您的公司名称 …" at bounding box center [784, 472] width 1568 height 991
click at [710, 250] on input "您的公司名称" at bounding box center [784, 259] width 360 height 52
paste input "LEPOW INT'LCO.，LIMITED"
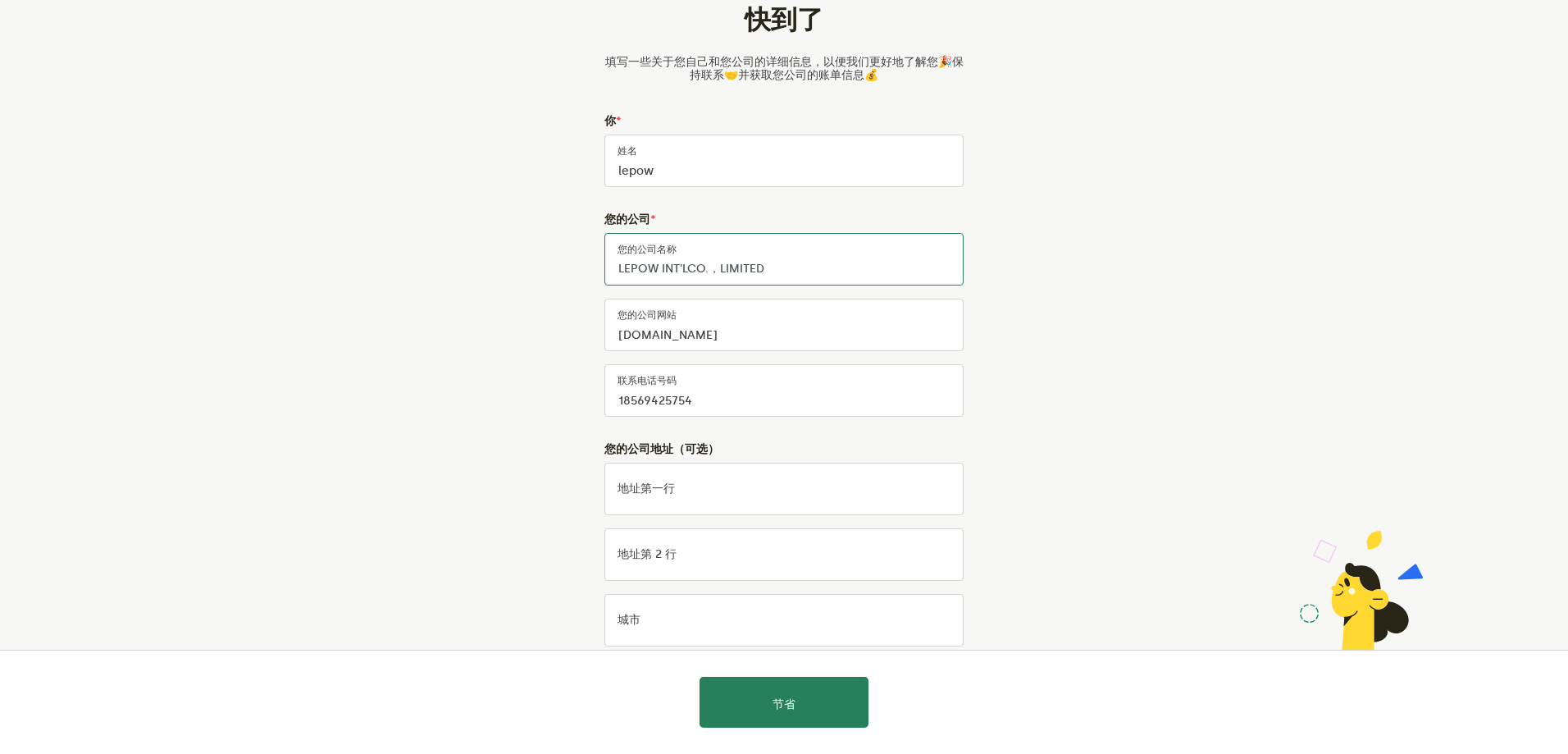
type input "LEPOW INT'LCO.，LIMITED"
click at [1348, 369] on div "快到了 填写一些关于您自己和您公司的详细信息，以便我们更好地了解您🎉保持联系🤝并获取您公司的账单信息💰 你 * lepow 姓名 您的公司 * LEPOW I…" at bounding box center [784, 462] width 1568 height 970
click at [1334, 267] on div "快到了 填写一些关于您自己和您公司的详细信息，以便我们更好地了解您🎉保持联系🤝并获取您公司的账单信息💰 你 * lepow 姓名 您的公司 * LEPOW I…" at bounding box center [784, 462] width 1568 height 970
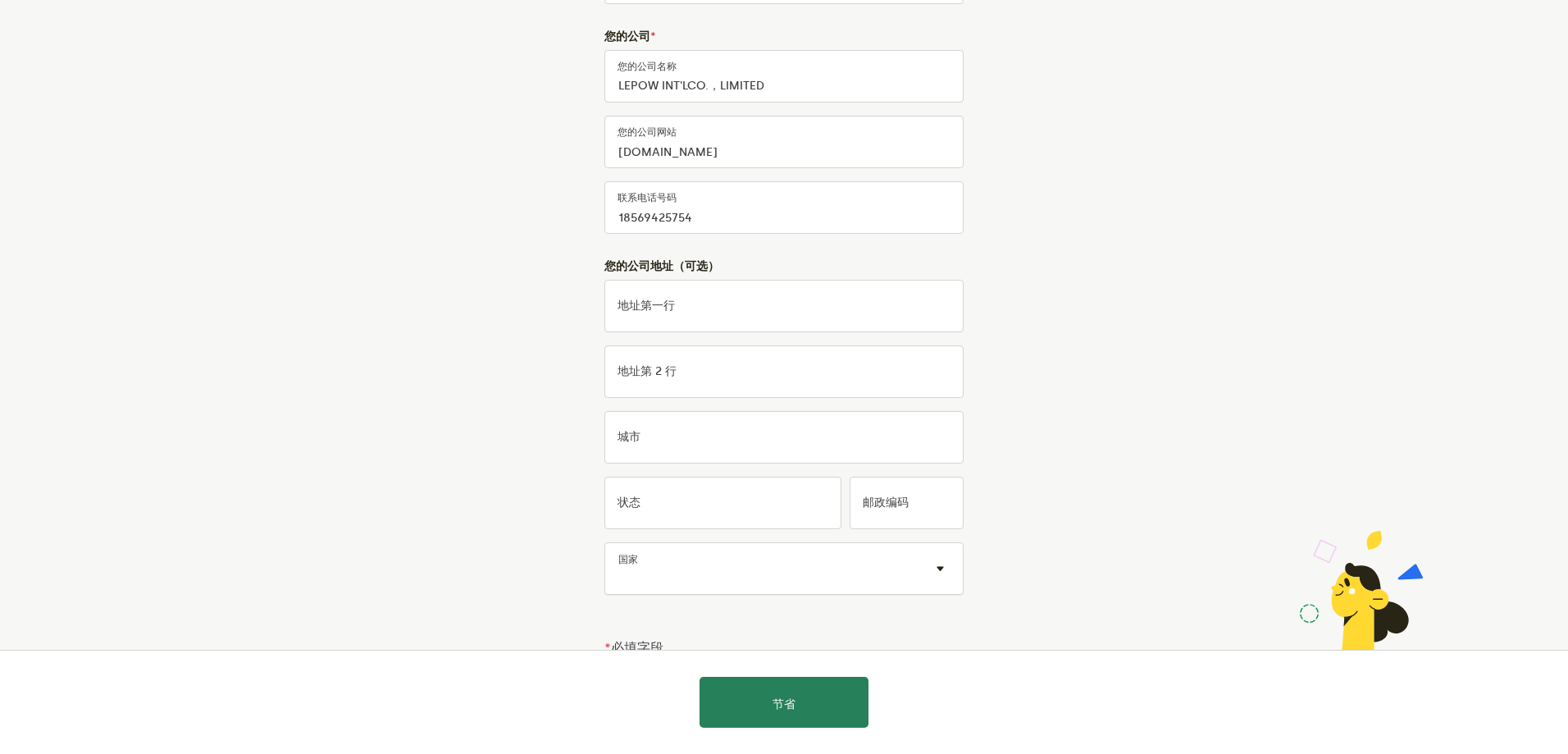
scroll to position [275, 0]
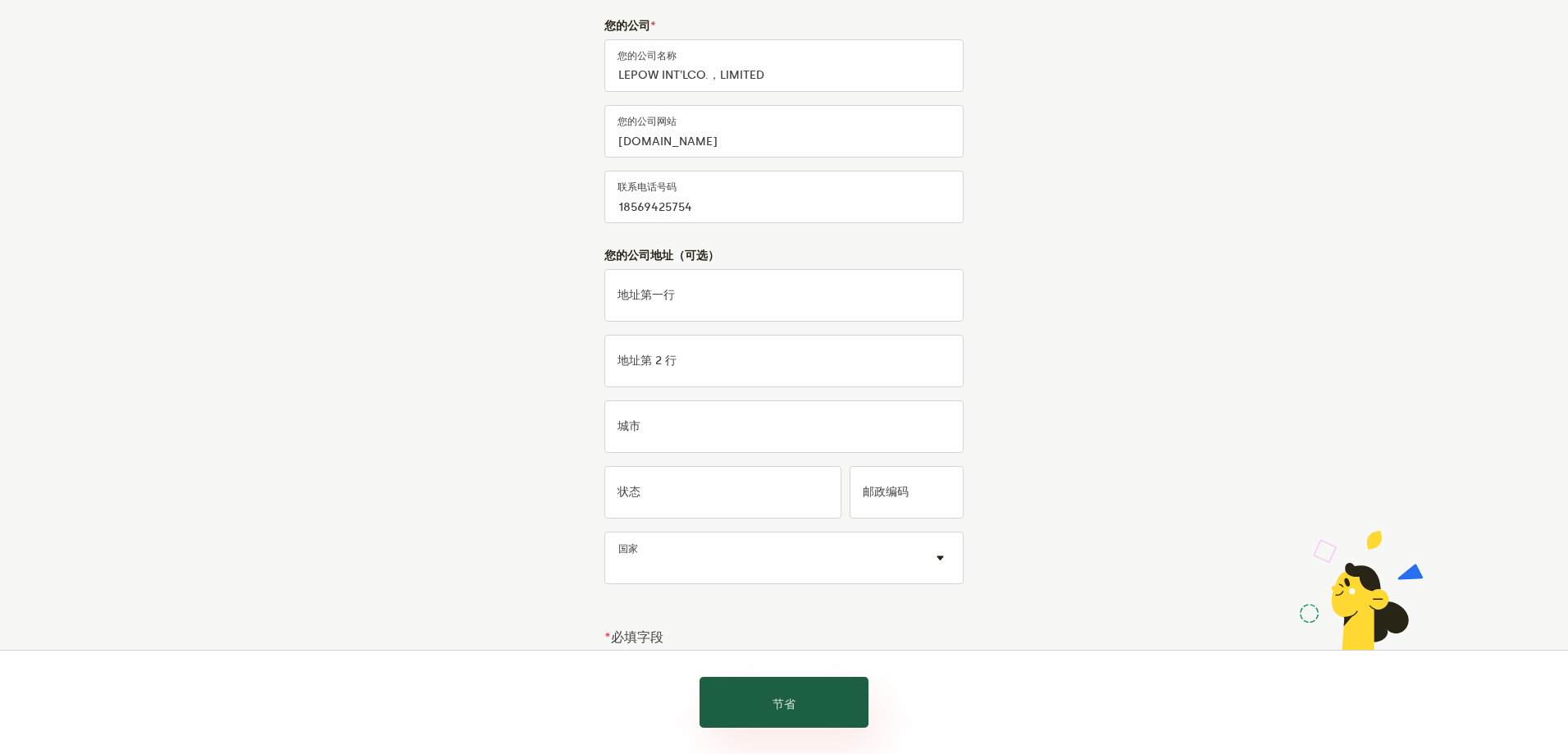
click at [808, 694] on button "节省" at bounding box center [784, 702] width 169 height 51
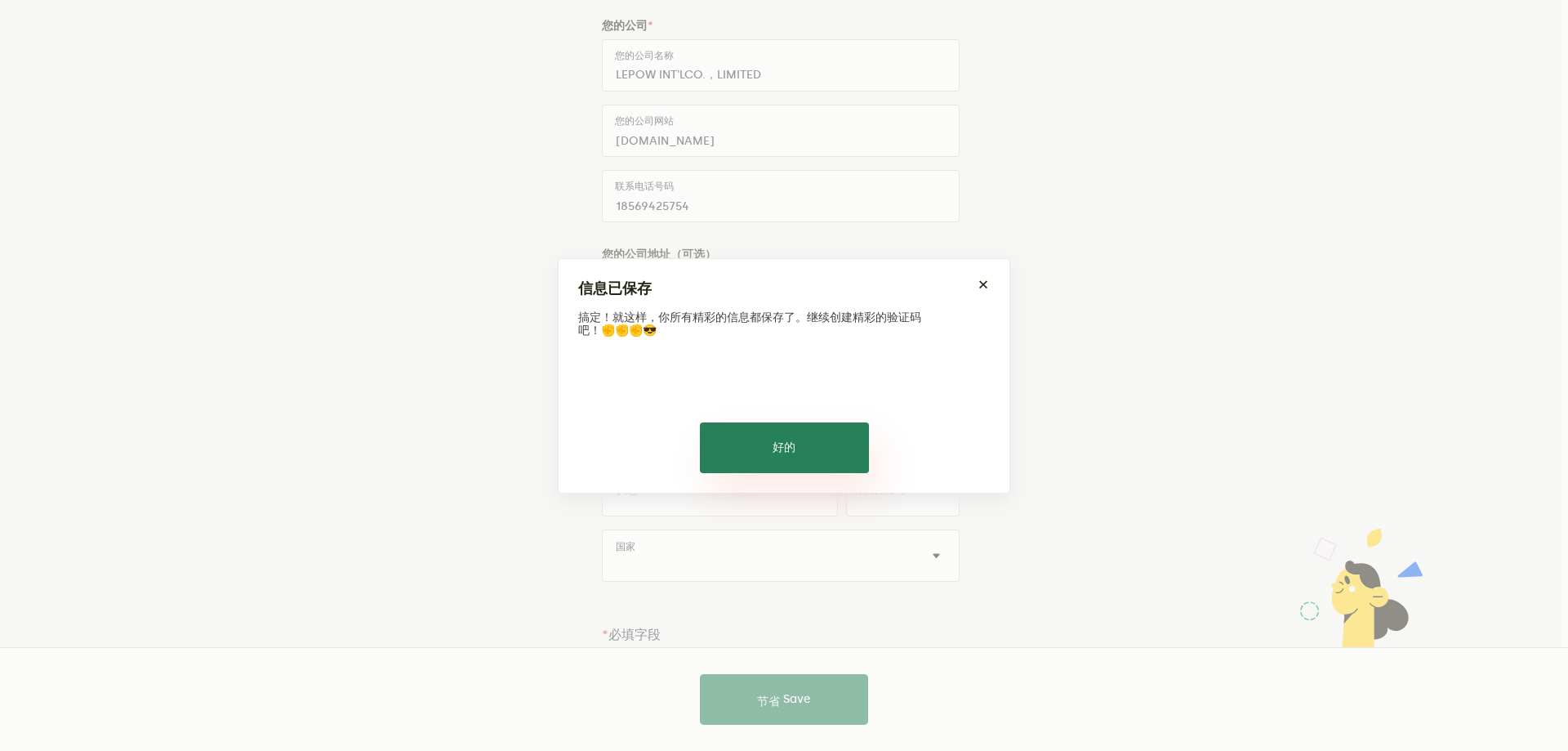
click at [817, 457] on button "好的" at bounding box center [784, 448] width 169 height 51
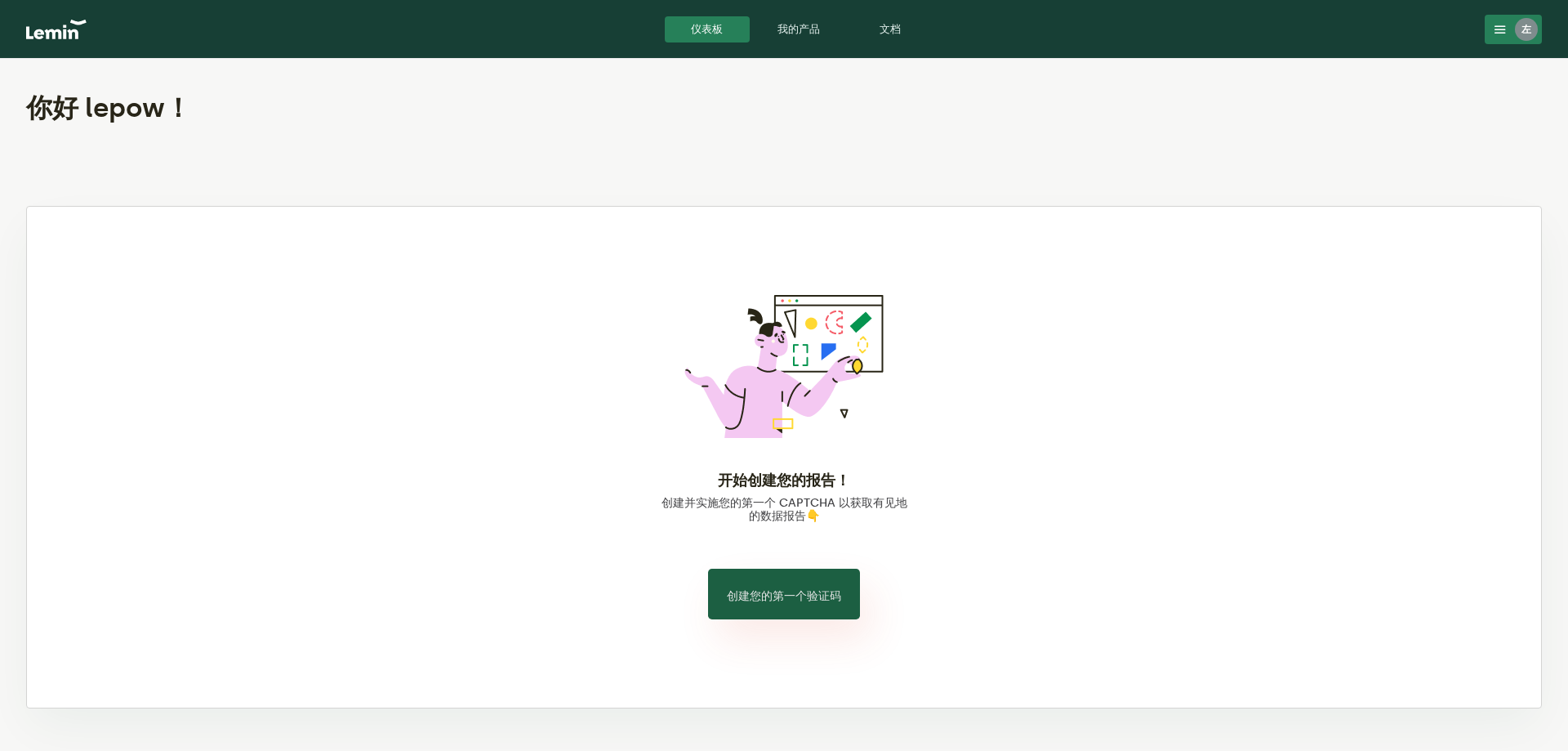
click at [777, 607] on button "创建您的第一个验证码" at bounding box center [784, 594] width 152 height 51
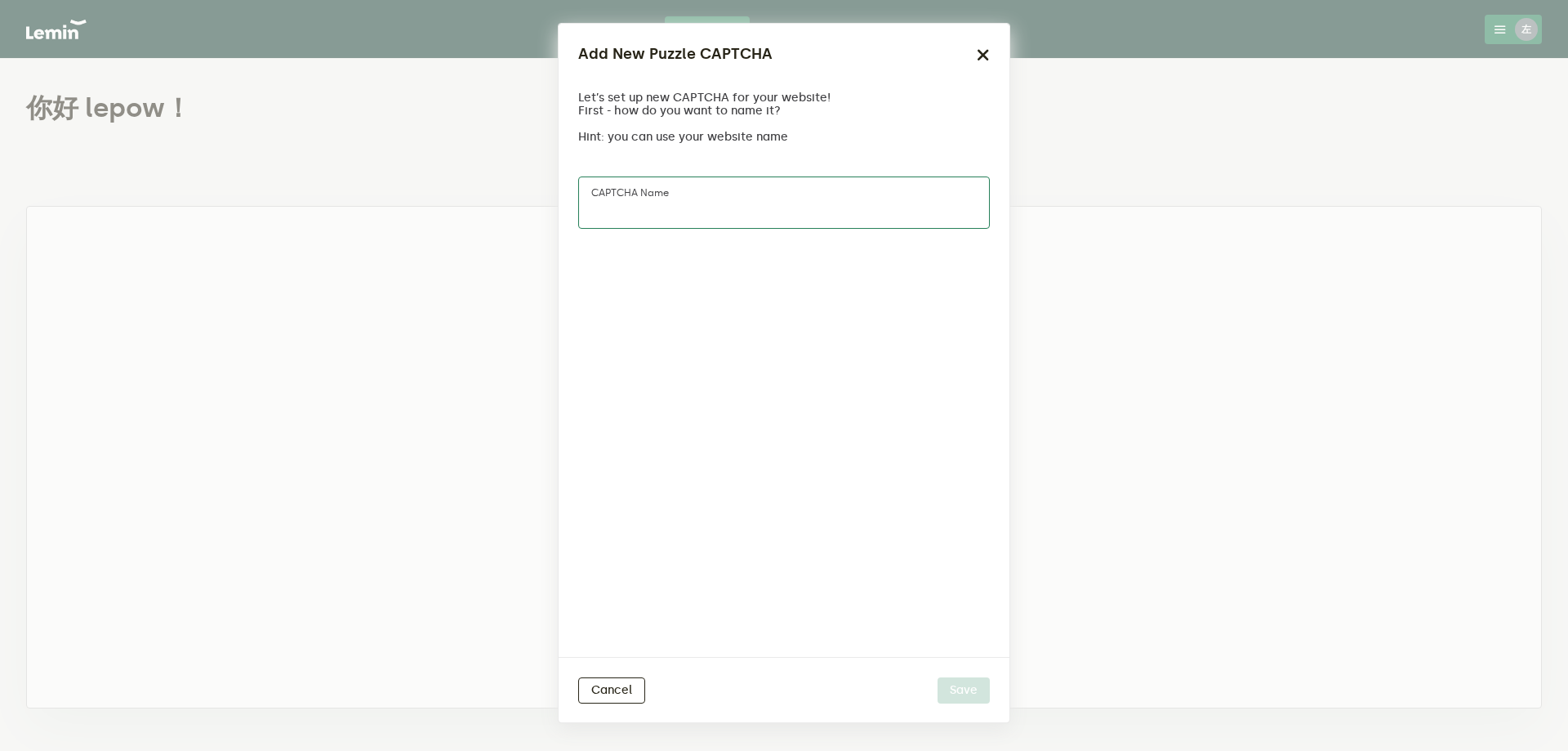
click at [695, 212] on input "CAPTCHA name" at bounding box center [784, 202] width 412 height 52
click at [723, 213] on input "CAPTCHA name" at bounding box center [784, 202] width 412 height 52
paste input "lepow2020-shopify"
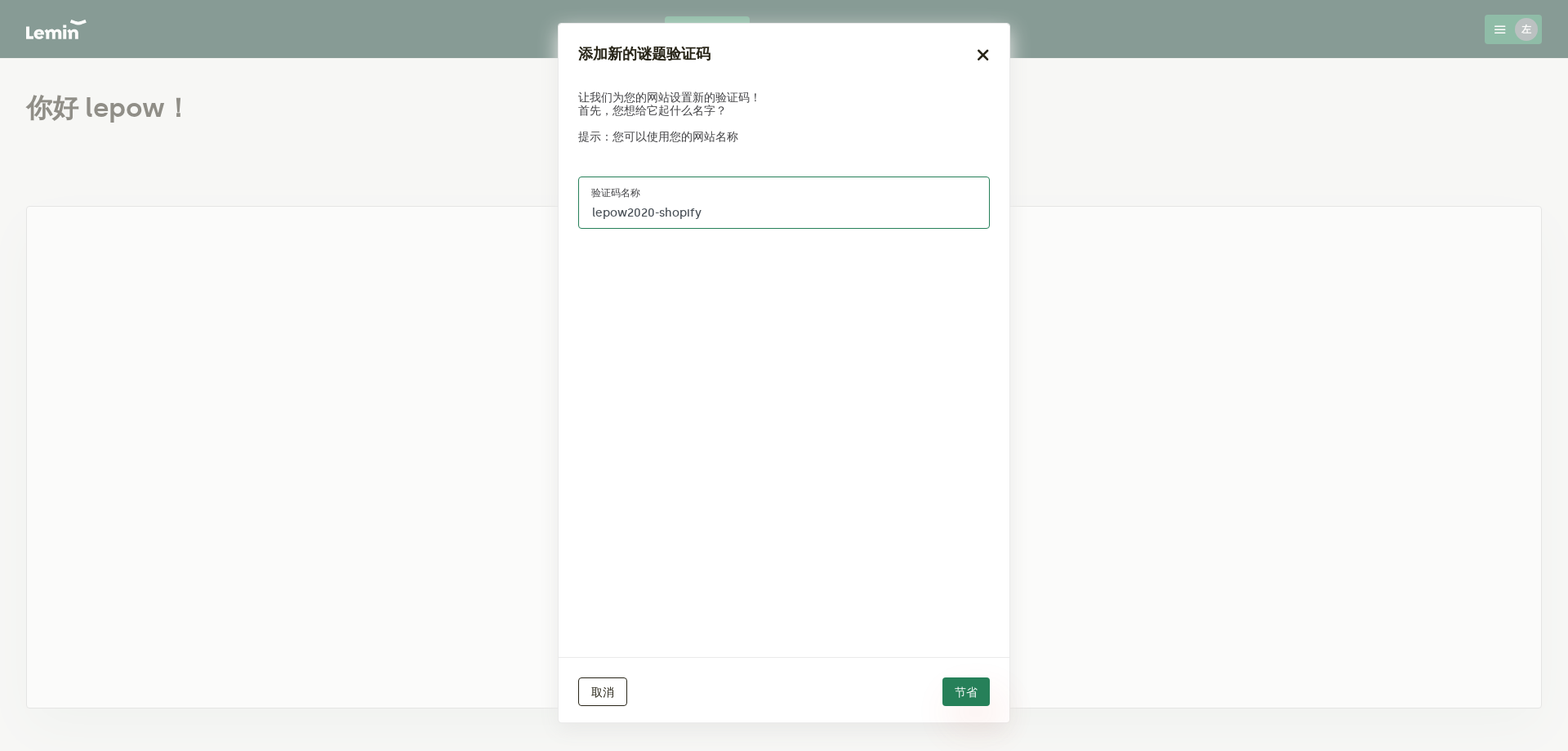
type input "lepow2020-shopify"
click at [963, 685] on font "节省" at bounding box center [966, 691] width 23 height 14
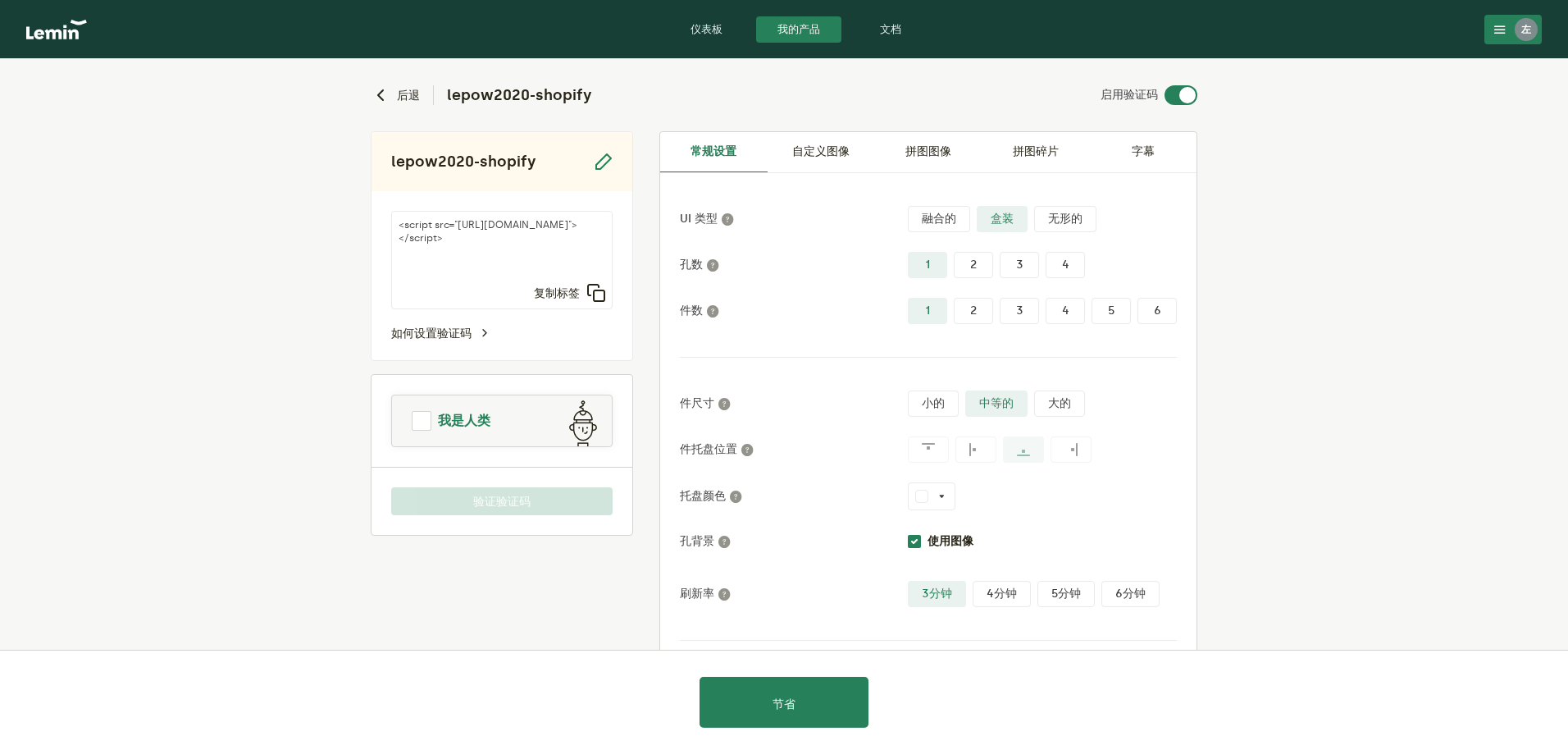
click at [415, 430] on span at bounding box center [421, 420] width 20 height 20
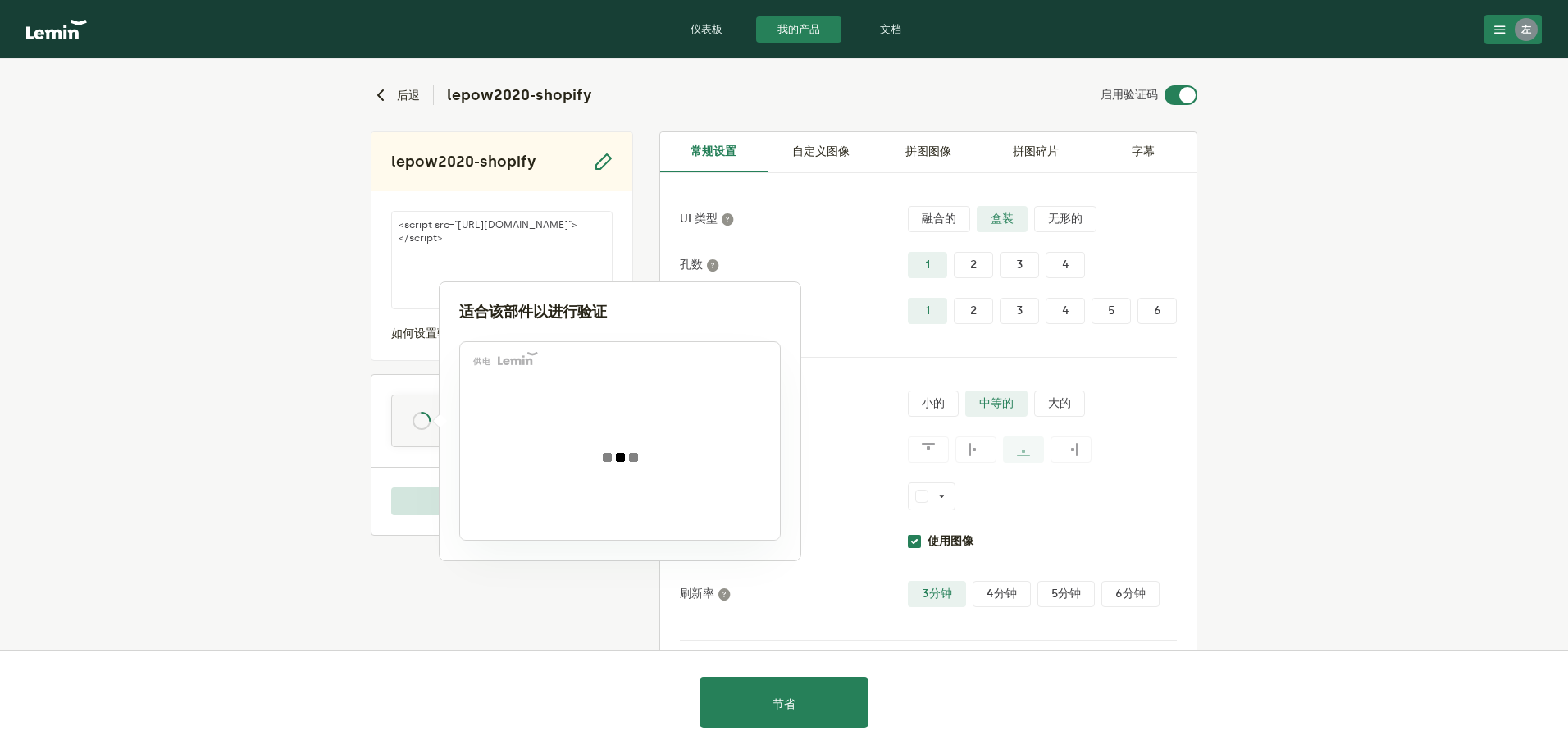
click at [1335, 311] on div at bounding box center [784, 377] width 1568 height 754
